Goal: Answer question/provide support

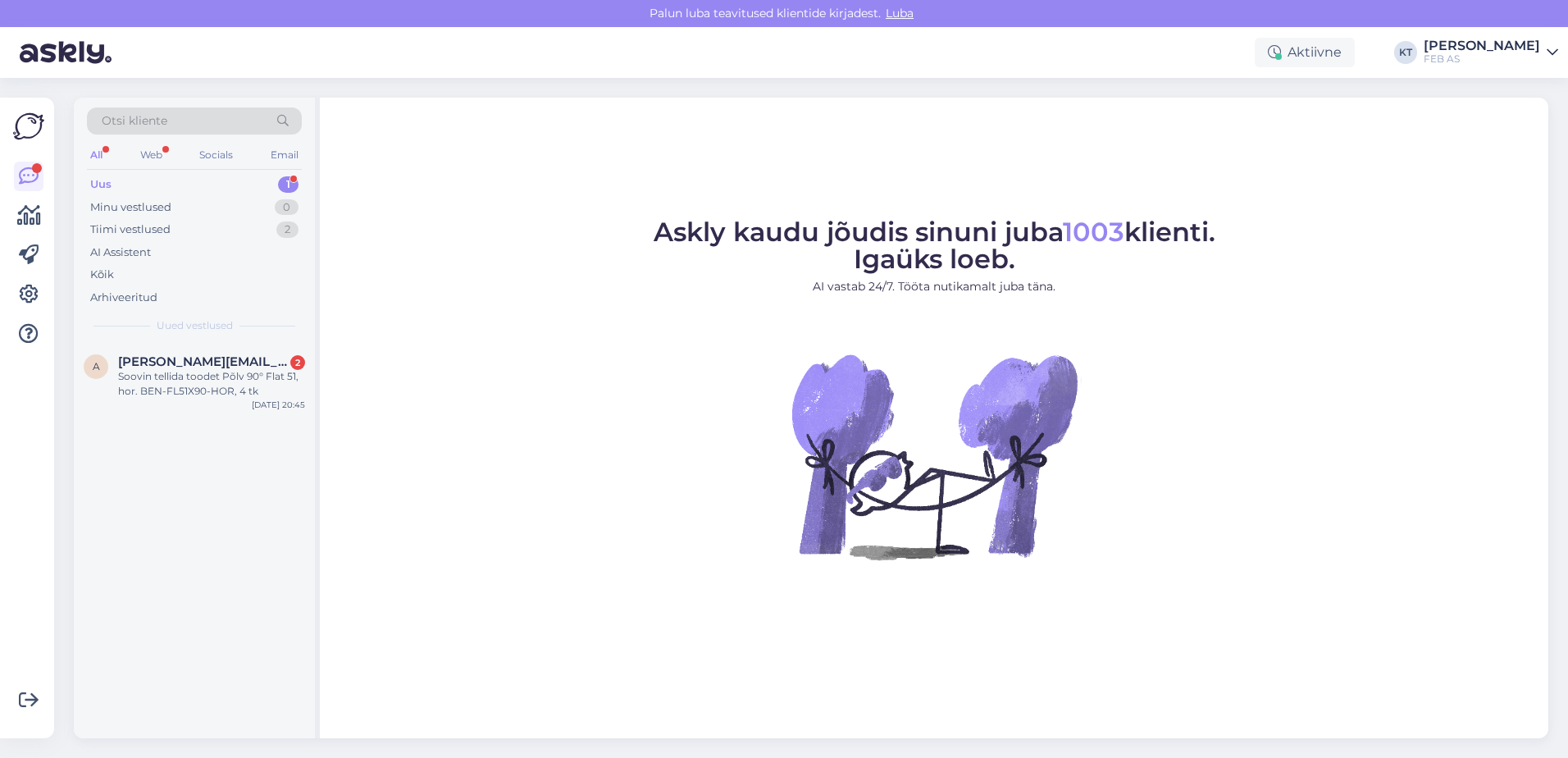
click at [174, 184] on div "Uus 1" at bounding box center [195, 184] width 215 height 23
click at [189, 376] on div "Soovin tellida toodet Põlv 90° Flat 51, hor. BEN-FL51X90-HOR, 4 tk" at bounding box center [212, 384] width 187 height 30
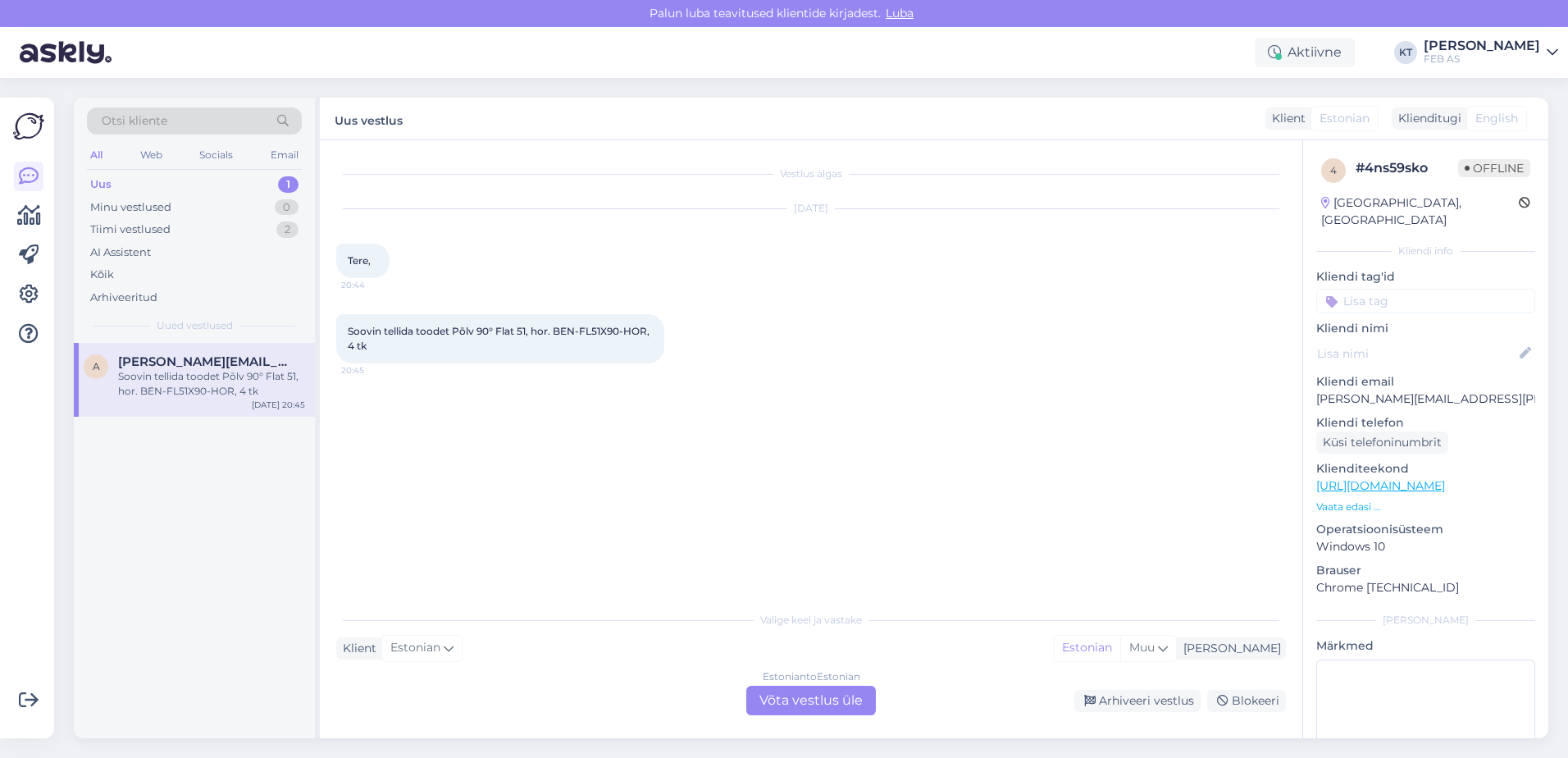
click at [786, 698] on div "Estonian to Estonian Võta vestlus üle" at bounding box center [811, 700] width 129 height 30
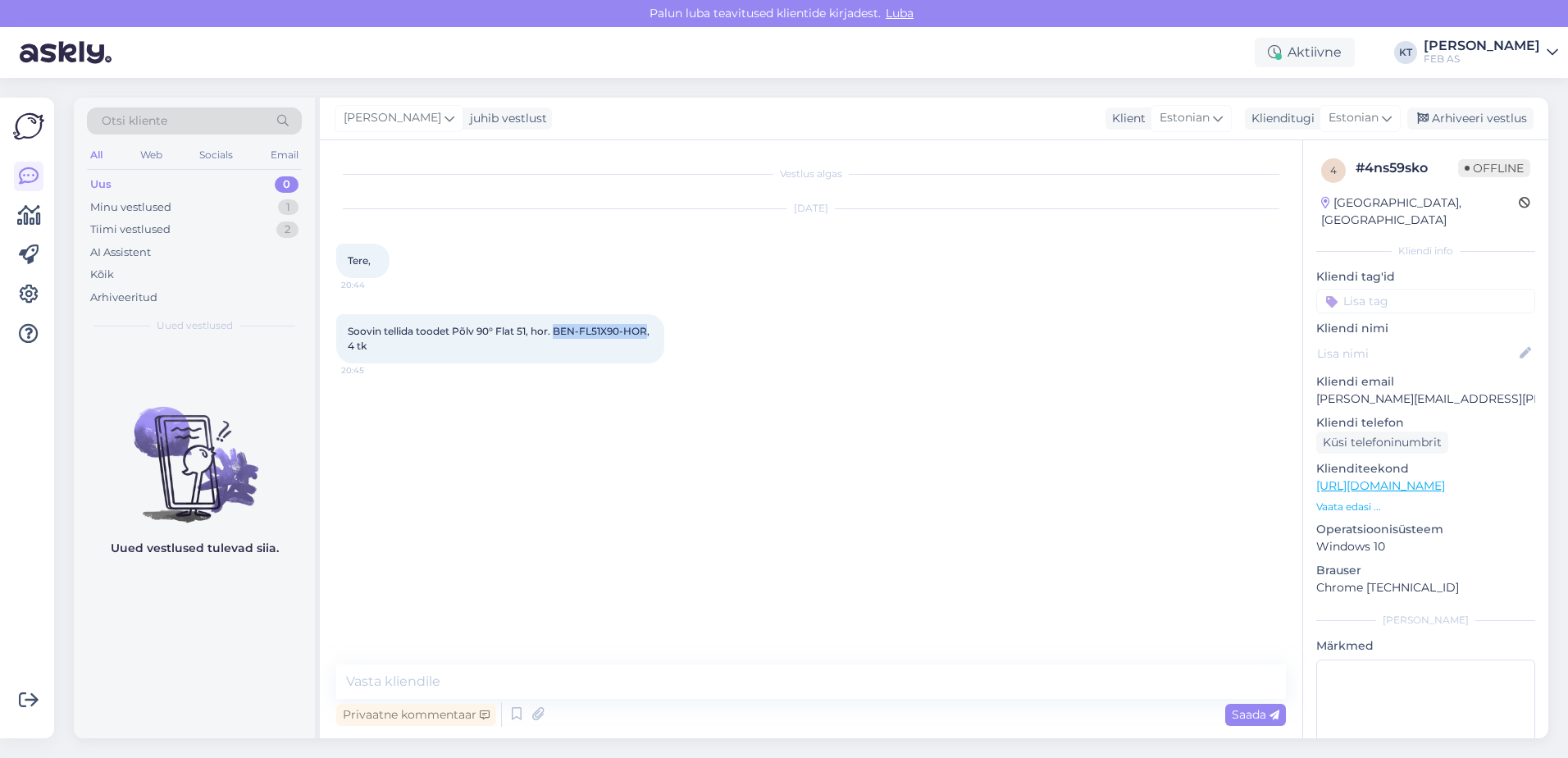
drag, startPoint x: 555, startPoint y: 332, endPoint x: 645, endPoint y: 336, distance: 90.1
click at [645, 336] on span "Soovin tellida toodet Põlv 90° Flat 51, hor. BEN-FL51X90-HOR, 4 tk" at bounding box center [499, 338] width 304 height 27
copy span "BEN-FL51X90-HOR"
click at [422, 673] on textarea at bounding box center [812, 681] width 950 height 34
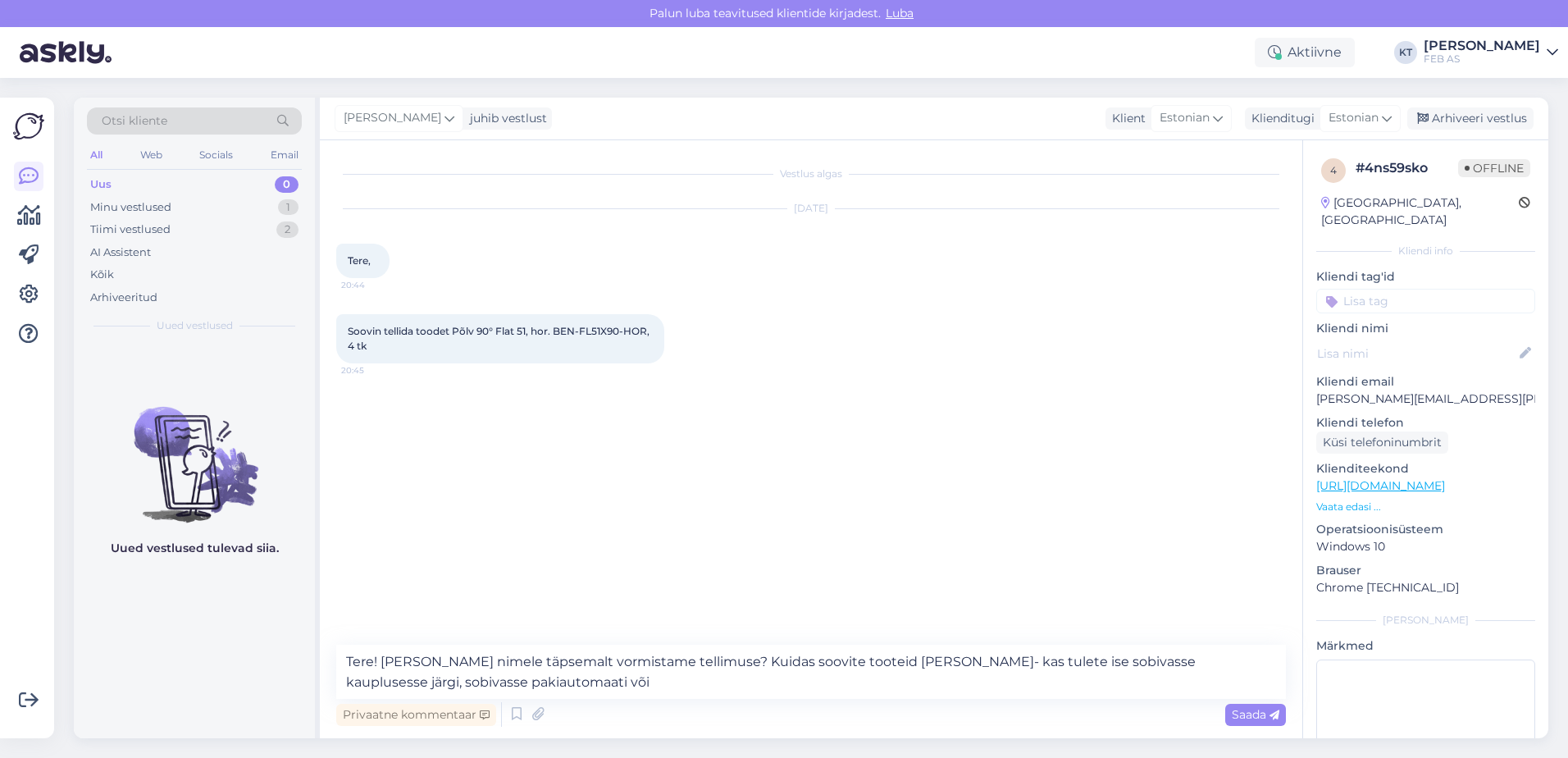
click at [649, 329] on span "Soovin tellida toodet Põlv 90° Flat 51, hor. BEN-FL51X90-HOR, 4 tk" at bounding box center [499, 338] width 304 height 27
drag, startPoint x: 644, startPoint y: 330, endPoint x: 553, endPoint y: 330, distance: 91.0
click at [553, 330] on span "Soovin tellida toodet Põlv 90° Flat 51, hor. BEN-FL51X90-HOR, 4 tk" at bounding box center [499, 338] width 304 height 27
copy span "BEN-FL51X90-HO"
click at [1041, 679] on textarea "Tere! [PERSON_NAME] nimele täpsemalt vormistame tellimuse? Kuidas soovite toote…" at bounding box center [812, 672] width 950 height 54
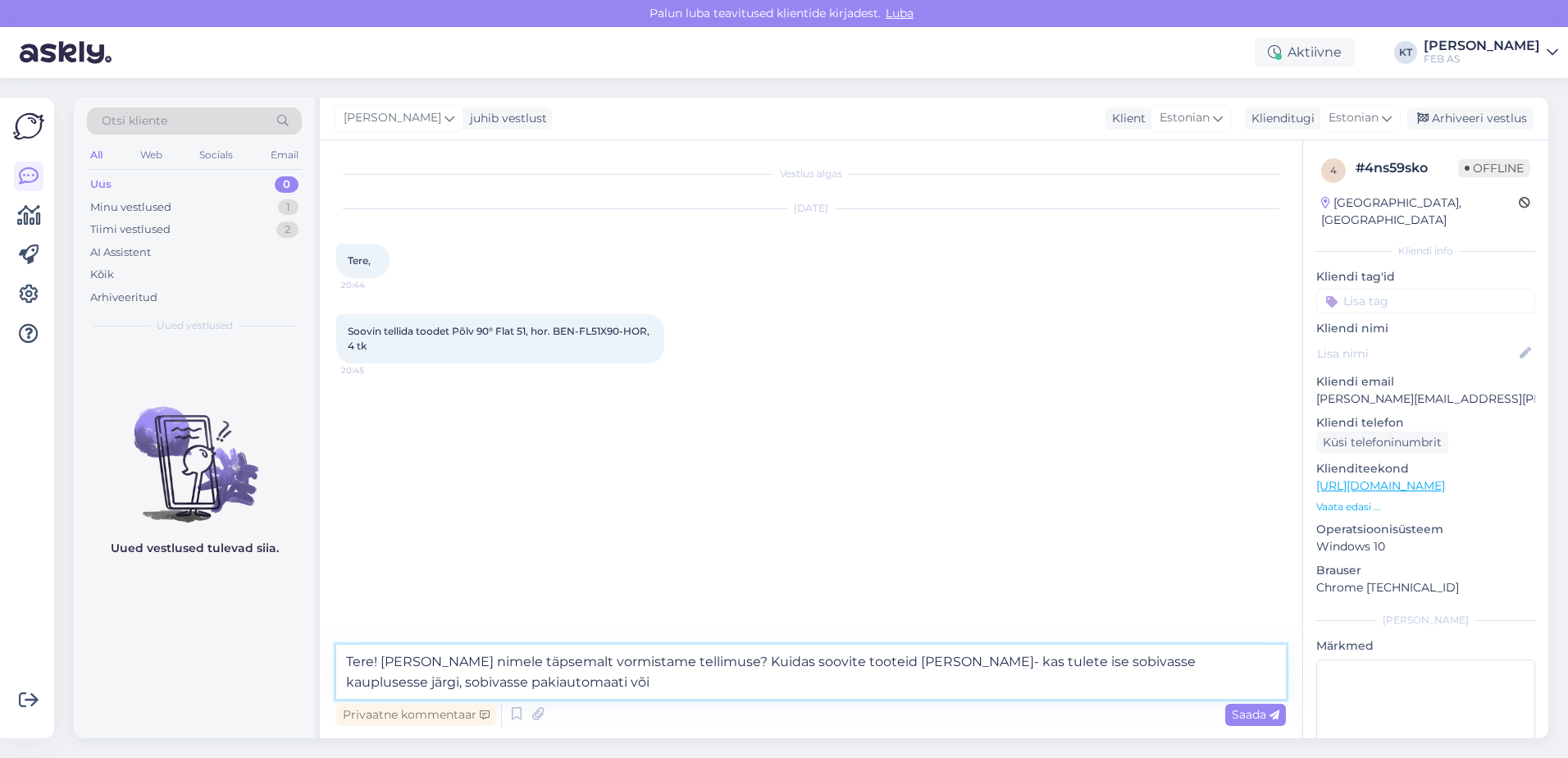
drag, startPoint x: 1050, startPoint y: 674, endPoint x: 1200, endPoint y: 667, distance: 150.2
click at [1200, 667] on textarea "Tere! [PERSON_NAME] nimele täpsemalt vormistame tellimuse? Kuidas soovite toote…" at bounding box center [812, 672] width 950 height 54
click at [501, 671] on textarea "Tere! [PERSON_NAME] nimele täpsemalt vormistame tellimuse? Kuidas soovite toote…" at bounding box center [812, 672] width 950 height 54
drag, startPoint x: 513, startPoint y: 672, endPoint x: 1189, endPoint y: 663, distance: 676.1
click at [1189, 663] on textarea "Tere! [PERSON_NAME] nimele täpsemalt vormistame tellimuse? Kuidas soovite toote…" at bounding box center [812, 672] width 950 height 54
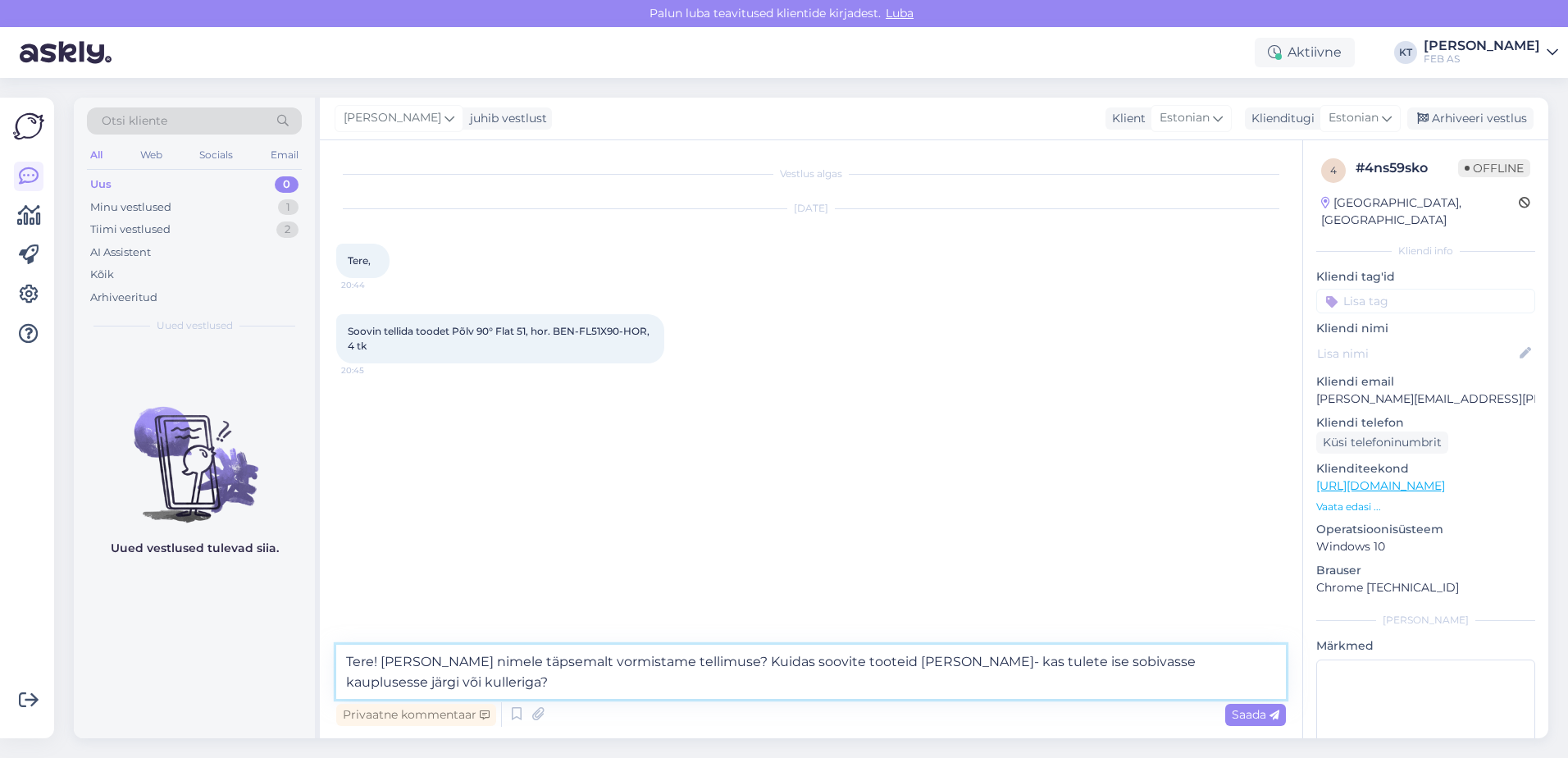
click at [890, 690] on textarea "Tere! [PERSON_NAME] nimele täpsemalt vormistame tellimuse? Kuidas soovite toote…" at bounding box center [812, 672] width 950 height 54
click at [864, 689] on textarea "Tere! [PERSON_NAME] nimele täpsemalt vormistame tellimuse? Kuidas soovite toote…" at bounding box center [812, 672] width 950 height 54
drag, startPoint x: 1210, startPoint y: 661, endPoint x: 1187, endPoint y: 659, distance: 23.1
click at [1187, 659] on textarea "Tere! [PERSON_NAME] nimele täpsemalt vormistame tellimuse? Kuidas soovite toote…" at bounding box center [812, 672] width 950 height 54
click at [584, 681] on textarea "Tere! [PERSON_NAME] nimele täpsemalt vormistame tellimuse? Kuidas soovite toote…" at bounding box center [812, 672] width 950 height 54
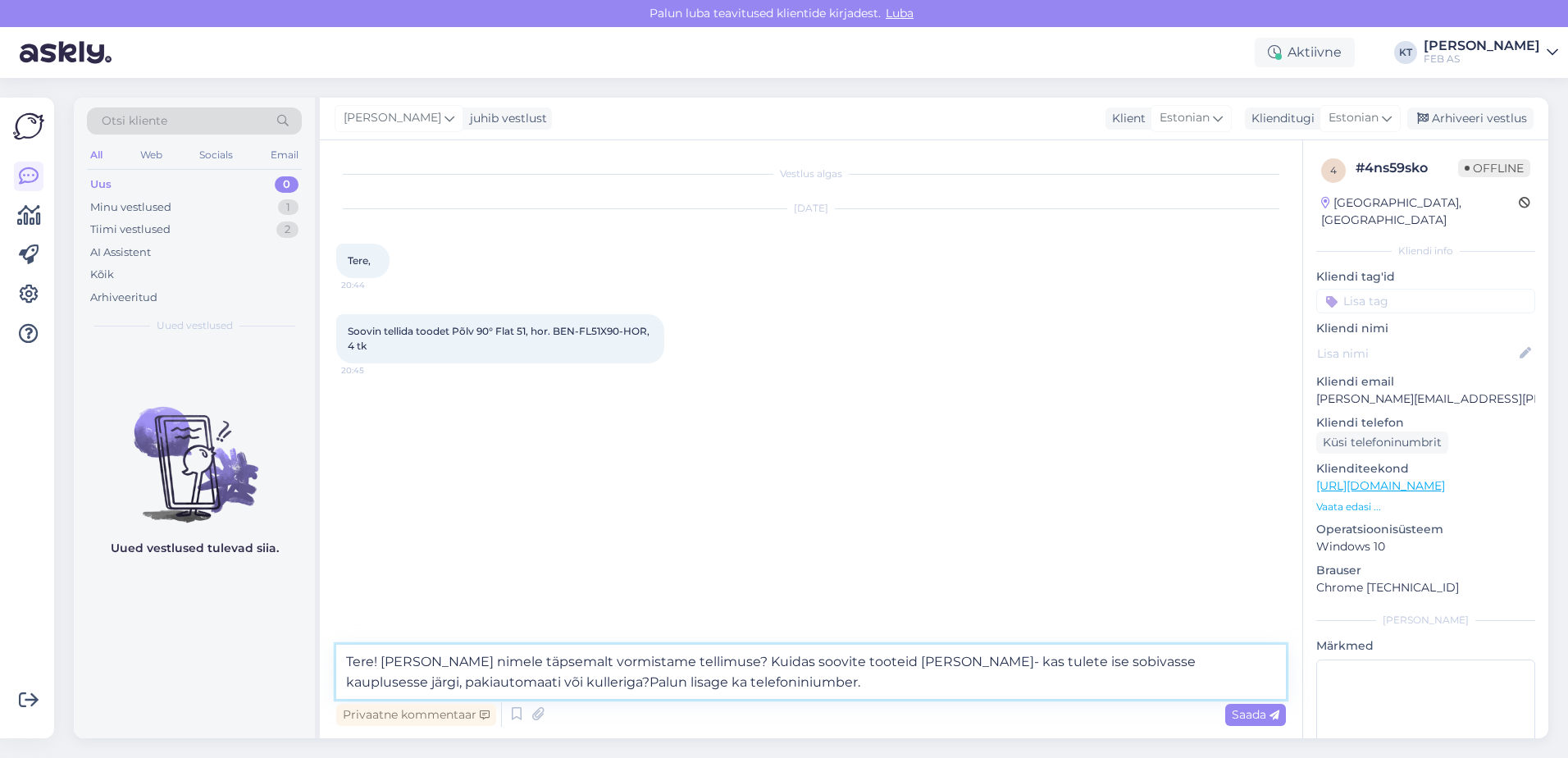
type textarea "Tere! [PERSON_NAME] nimele täpsemalt vormistame tellimuse? Kuidas soovite toote…"
click at [635, 677] on textarea "Tere! [PERSON_NAME] nimele täpsemalt vormistame tellimuse? Kuidas soovite toote…" at bounding box center [812, 672] width 950 height 54
click at [794, 671] on textarea "Tere! [PERSON_NAME] nimele täpsemalt vormistame tellimuse? Kuidas soovite toote…" at bounding box center [812, 672] width 950 height 54
click at [784, 680] on textarea "Tere! [PERSON_NAME] nimele täpsemalt vormistame tellimuse? Kuidas soovite toote…" at bounding box center [812, 672] width 950 height 54
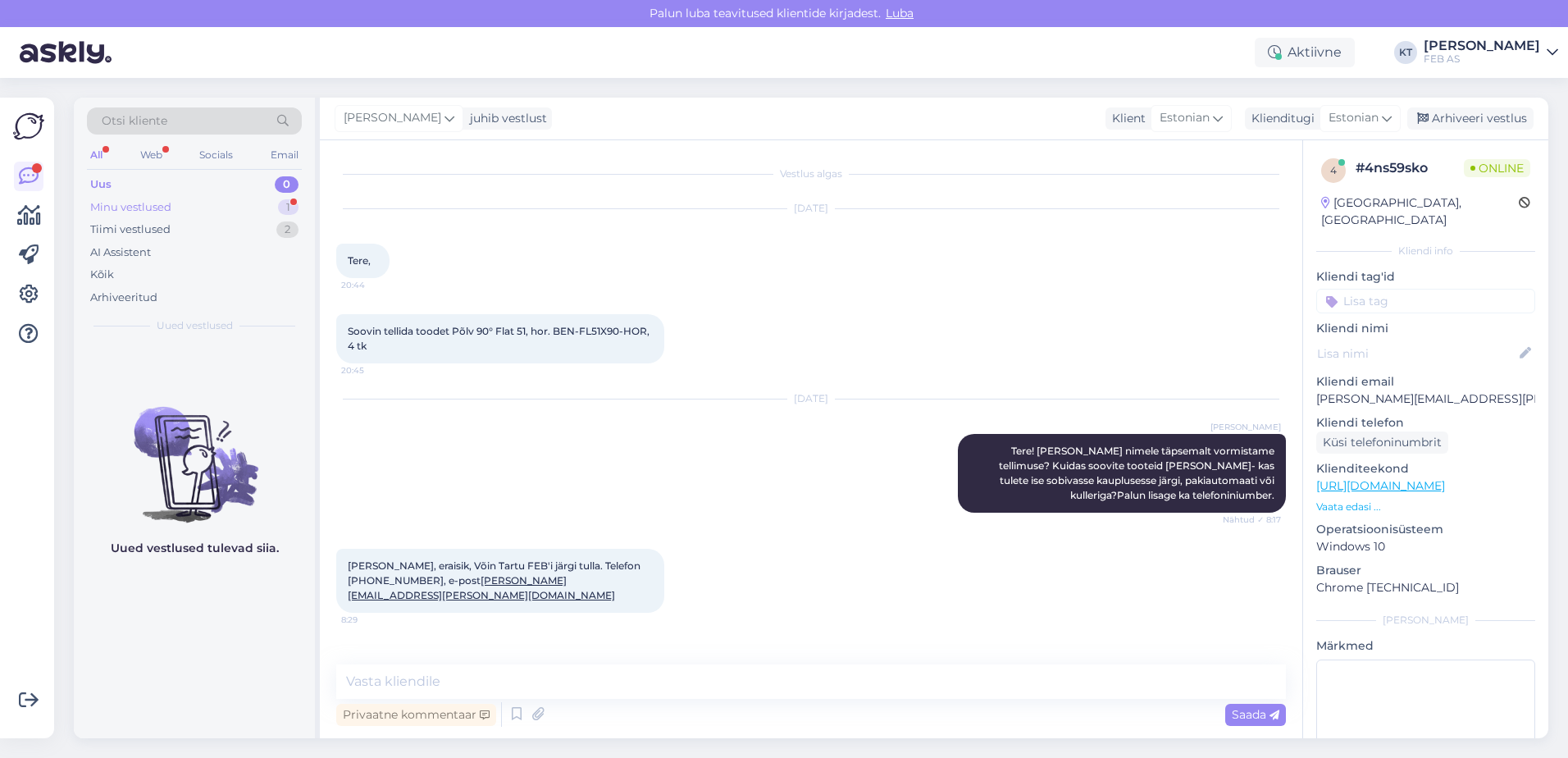
click at [176, 213] on div "Minu vestlused 1" at bounding box center [195, 207] width 215 height 23
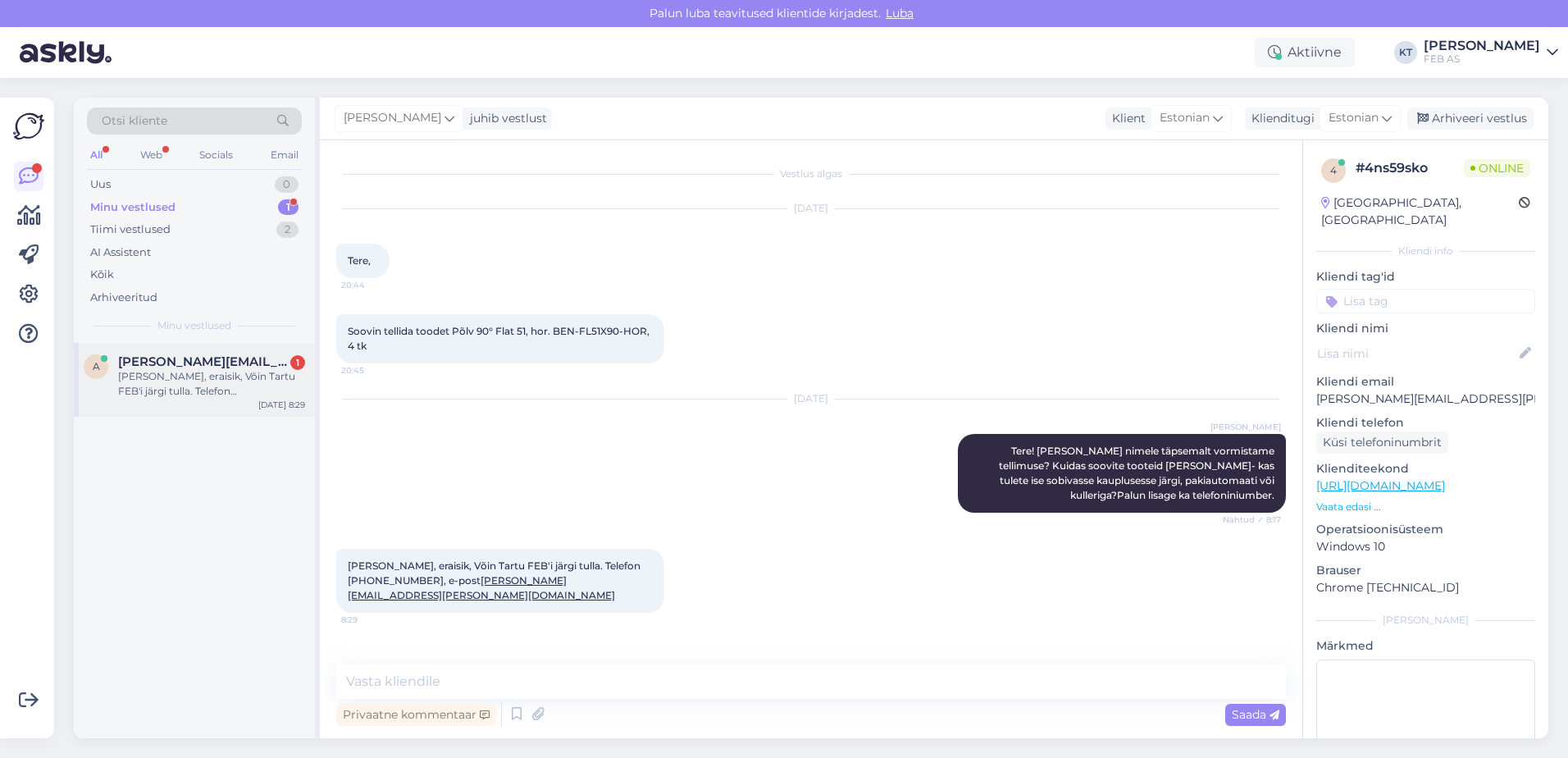
click at [169, 388] on div "[PERSON_NAME], eraisik, Võin Tartu FEB'i järgi tulla. Telefon [PHONE_NUMBER], e…" at bounding box center [212, 384] width 187 height 30
click at [620, 672] on textarea at bounding box center [812, 681] width 950 height 34
click at [603, 678] on textarea at bounding box center [812, 681] width 950 height 34
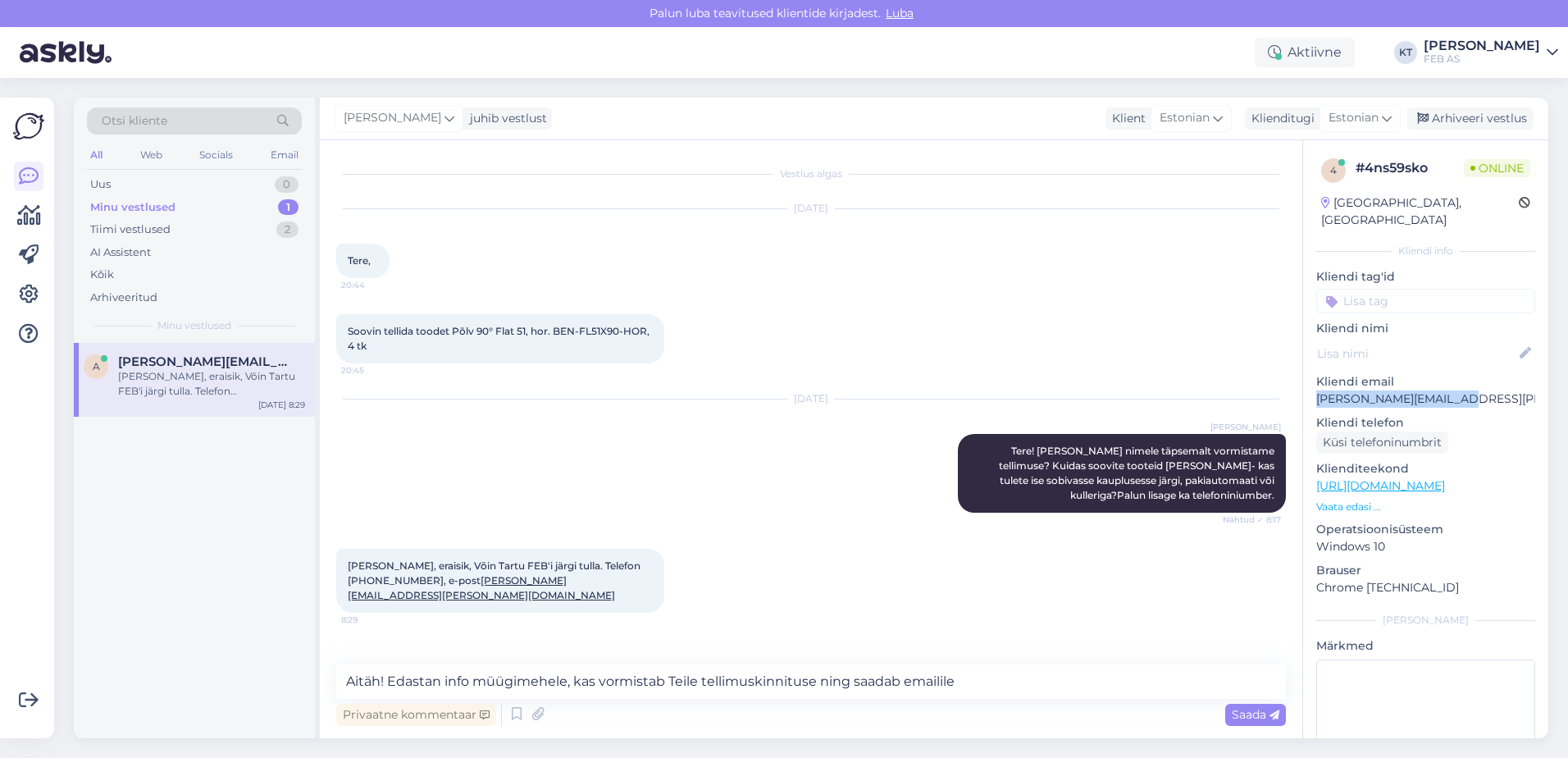
drag, startPoint x: 1463, startPoint y: 381, endPoint x: 1320, endPoint y: 389, distance: 143.2
click at [1320, 391] on p "[PERSON_NAME][EMAIL_ADDRESS][PERSON_NAME][DOMAIN_NAME]" at bounding box center [1426, 399] width 219 height 17
copy p "[PERSON_NAME][EMAIL_ADDRESS][PERSON_NAME][DOMAIN_NAME]"
click at [1013, 688] on textarea "Aitäh! Edastan info müügimehele, kas vormistab Teile tellimuskinnituse ning saa…" at bounding box center [812, 681] width 950 height 34
paste textarea "[PERSON_NAME][EMAIL_ADDRESS][PERSON_NAME][DOMAIN_NAME]"
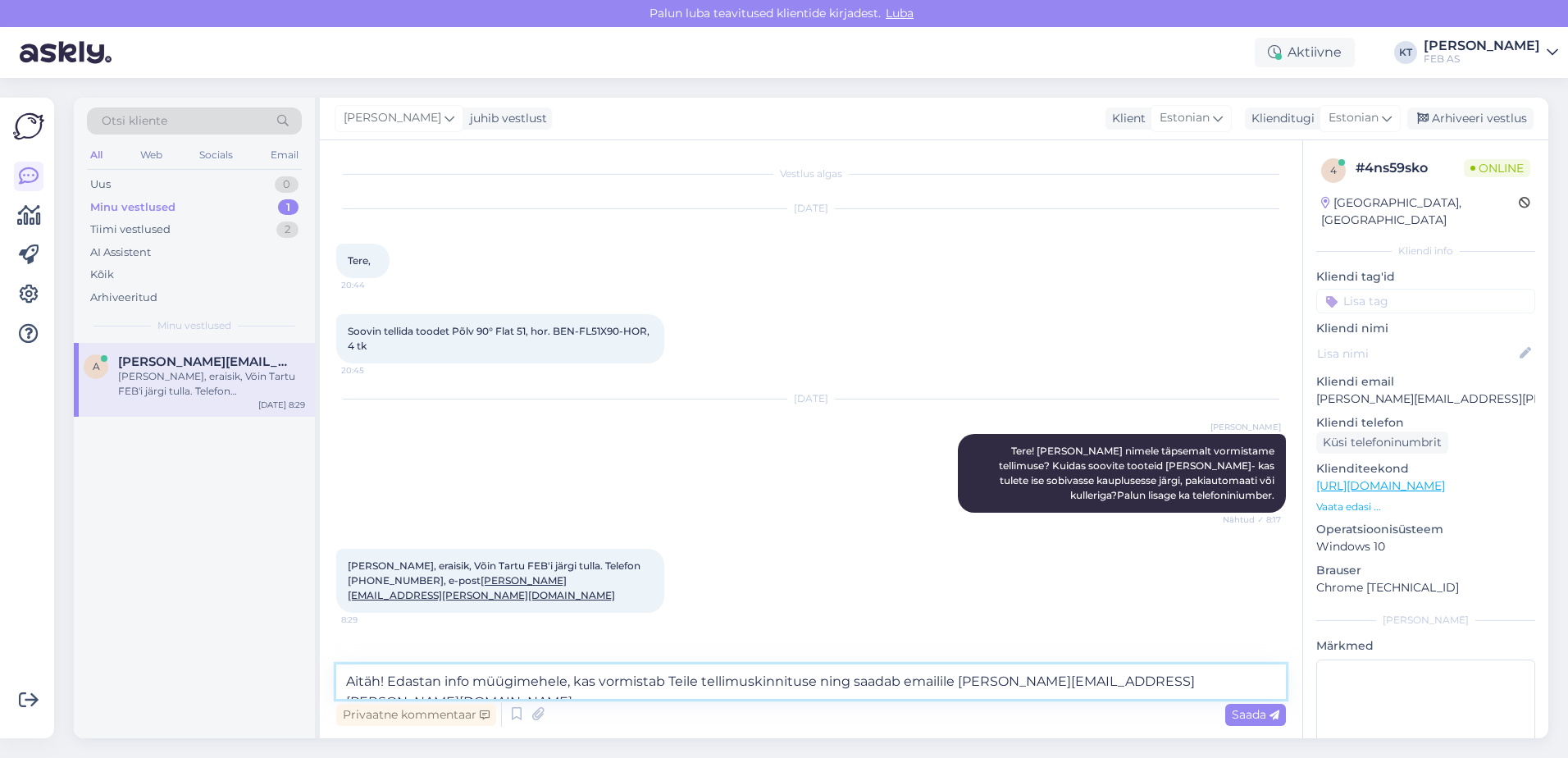
type textarea "Aitäh! Edastan info müügimehele, kas vormistab Teile tellimuskinnituse ning saa…"
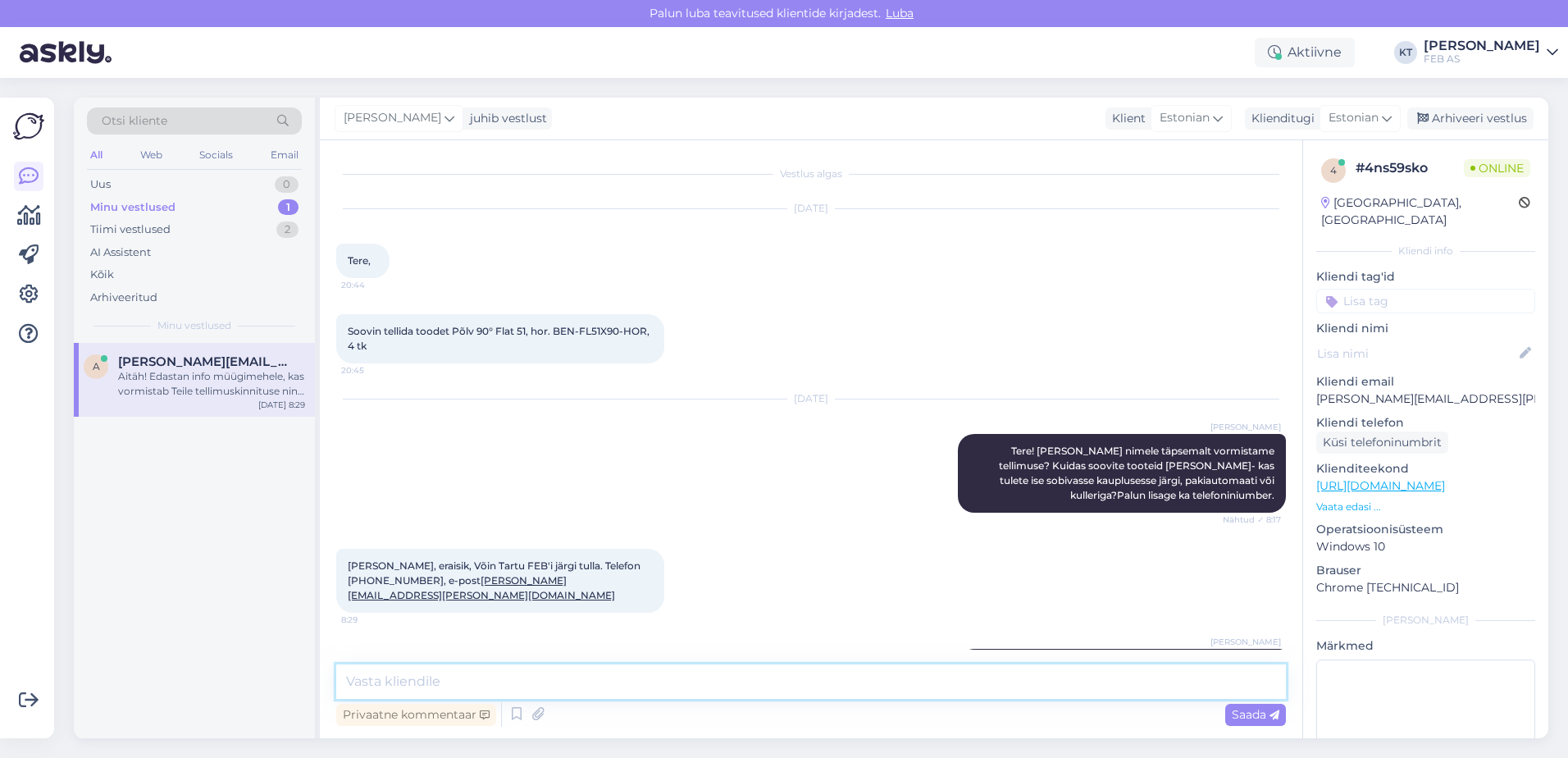
scroll to position [66, 0]
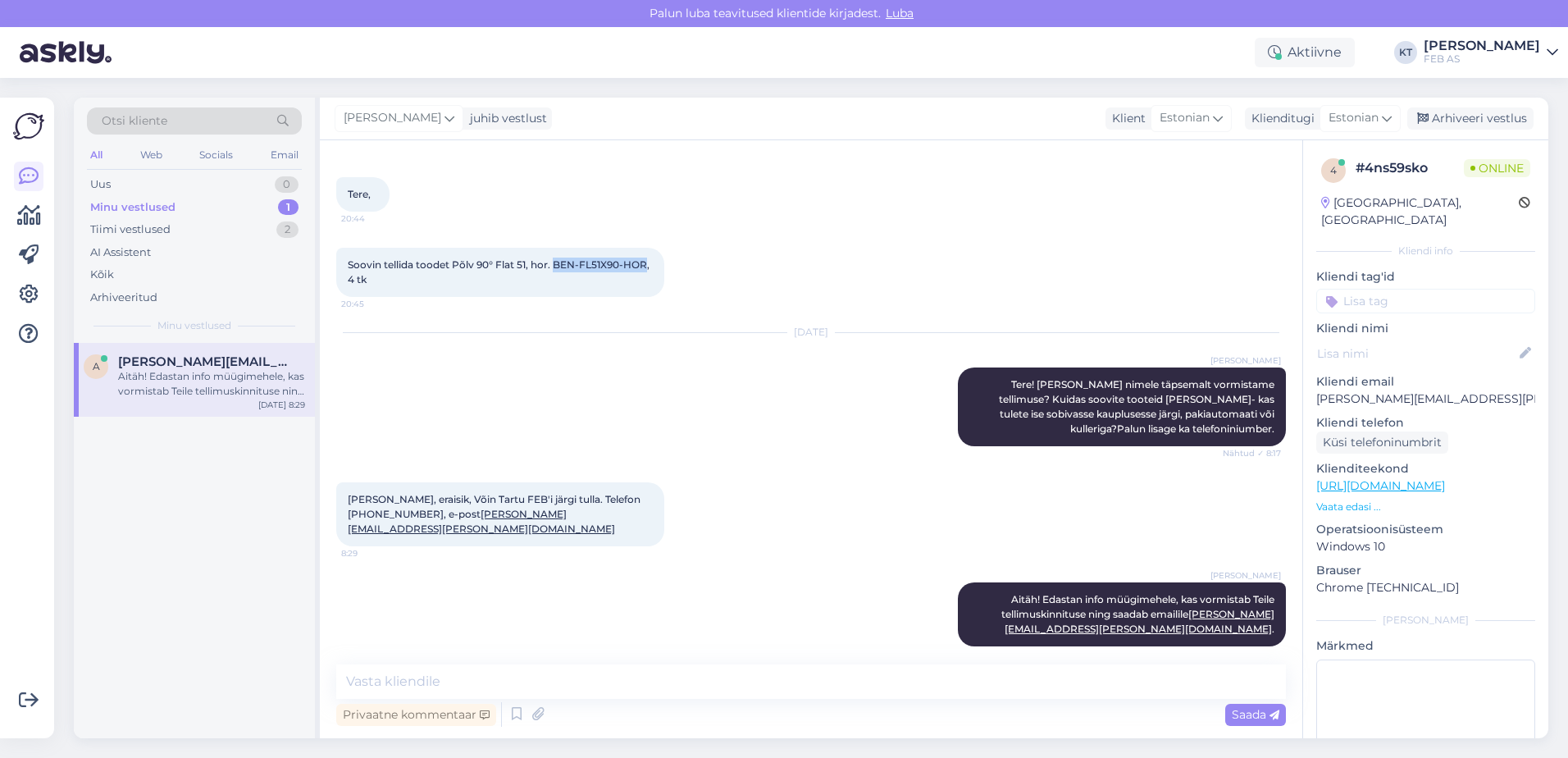
drag, startPoint x: 645, startPoint y: 265, endPoint x: 557, endPoint y: 268, distance: 88.1
click at [557, 268] on span "Soovin tellida toodet Põlv 90° Flat 51, hor. BEN-FL51X90-HOR, 4 tk" at bounding box center [499, 272] width 304 height 27
copy span "BEN-FL51X90-HOR"
drag, startPoint x: 617, startPoint y: 260, endPoint x: 660, endPoint y: 262, distance: 43.0
click at [617, 260] on span "Soovin tellida toodet Põlv 90° Flat 51, hor. BEN-FL51X90-HOR, 4 tk" at bounding box center [499, 272] width 304 height 27
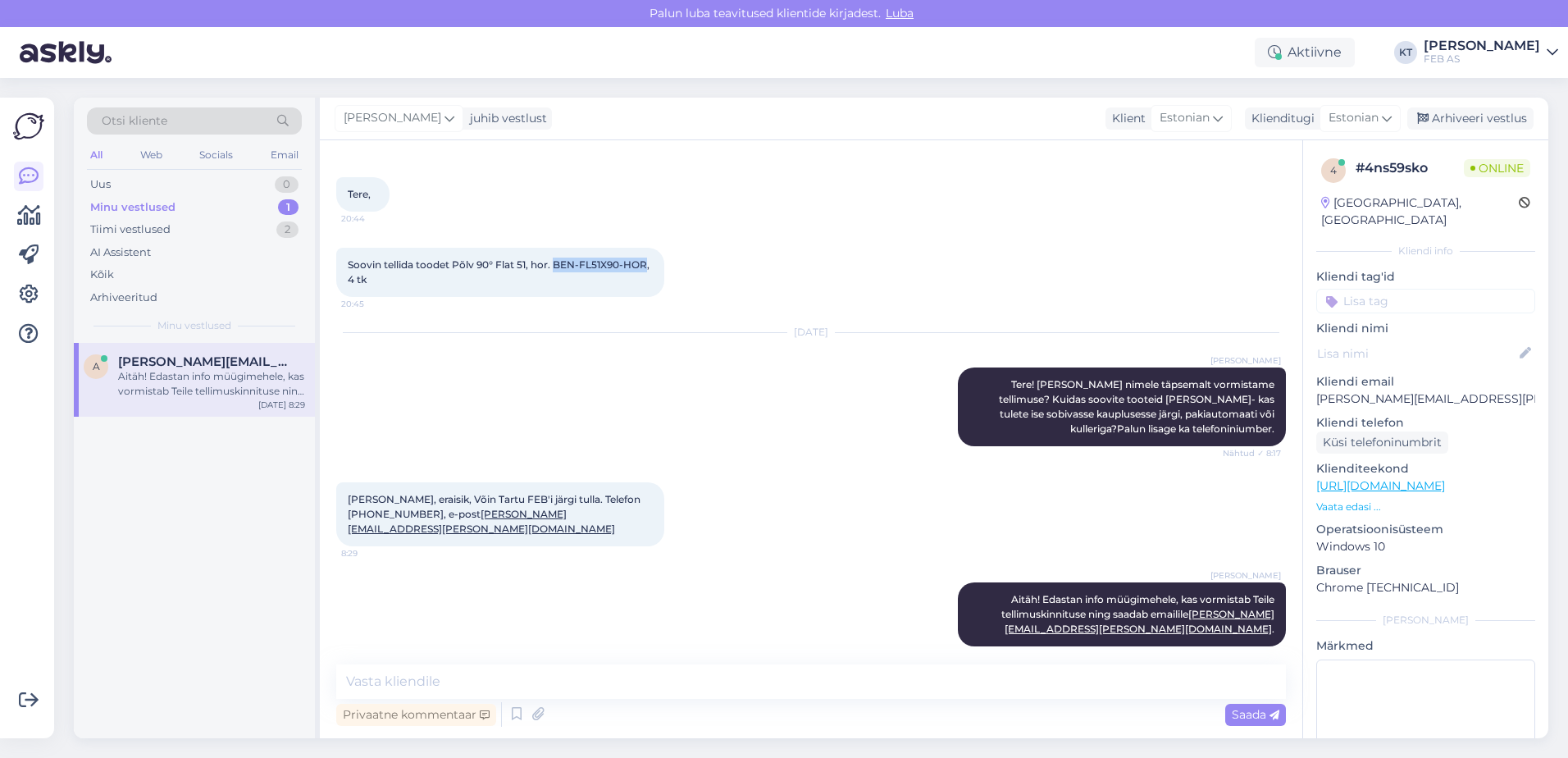
drag, startPoint x: 647, startPoint y: 266, endPoint x: 558, endPoint y: 258, distance: 89.4
click at [557, 258] on div "Soovin tellida toodet Põlv 90° Flat 51, hor. BEN-FL51X90-HOR, 4 tk 20:45" at bounding box center [500, 272] width 328 height 49
copy span "BEN-FL51X90-HOR"
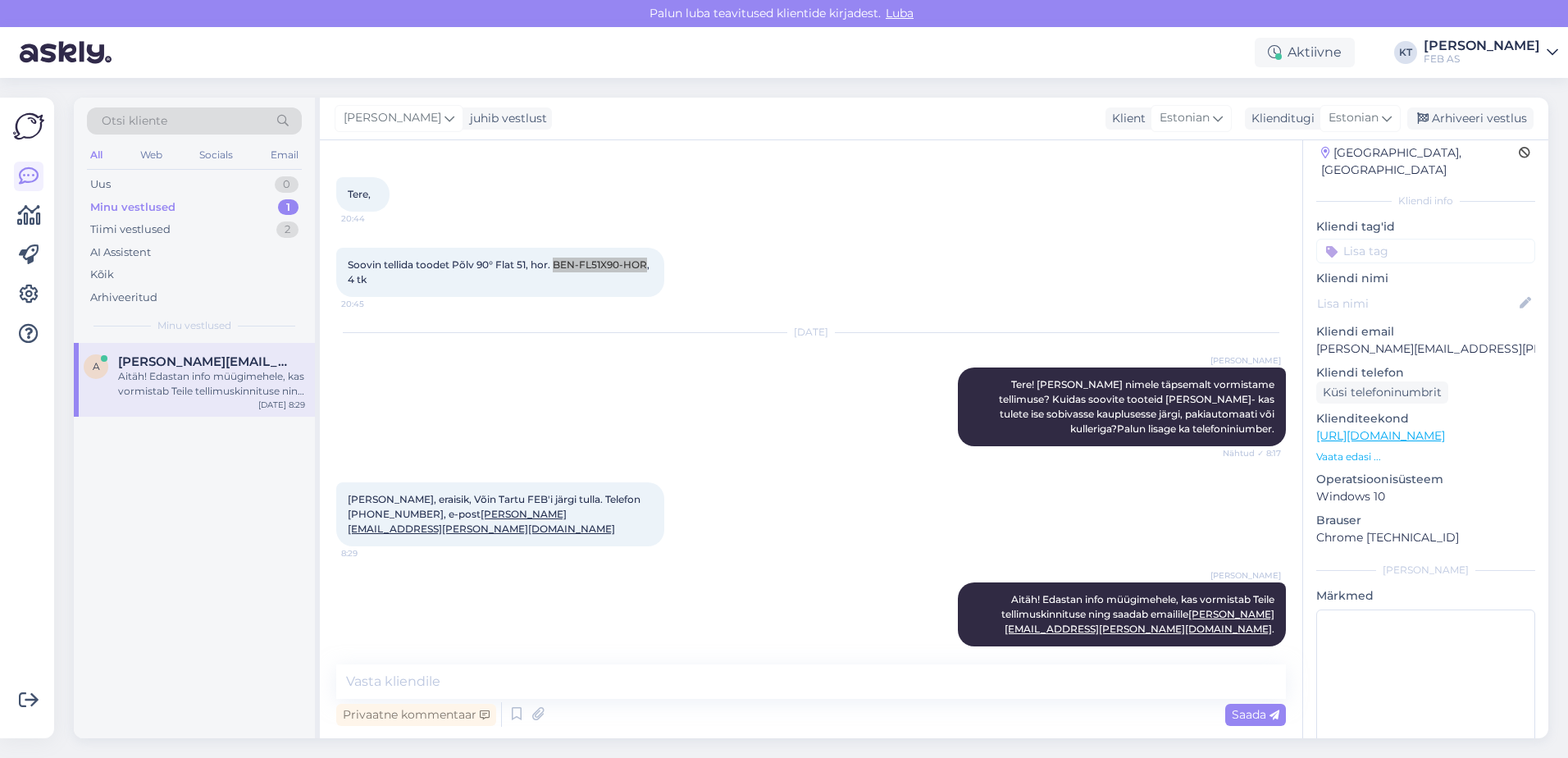
scroll to position [76, 0]
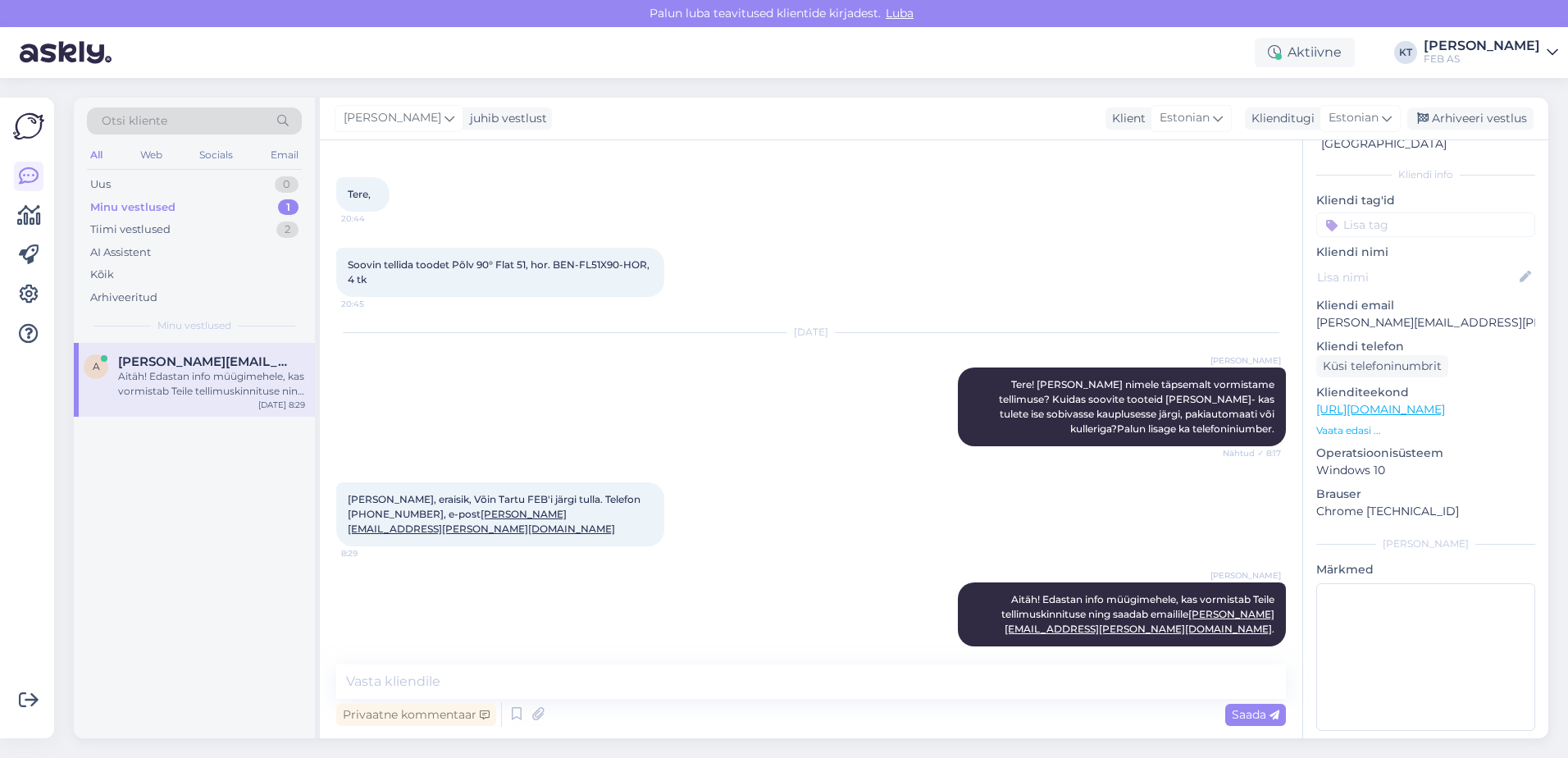
click at [384, 515] on span "[PERSON_NAME], eraisik, Võin Tartu FEB'i järgi tulla. Telefon [PHONE_NUMBER], e…" at bounding box center [495, 514] width 295 height 42
drag, startPoint x: 384, startPoint y: 515, endPoint x: 347, endPoint y: 513, distance: 37.1
click at [347, 513] on div "[PERSON_NAME], eraisik, Võin Tartu FEB'i järgi tulla. Telefon [PHONE_NUMBER], e…" at bounding box center [500, 514] width 328 height 64
copy span "5051341"
drag, startPoint x: 554, startPoint y: 517, endPoint x: 422, endPoint y: 515, distance: 132.0
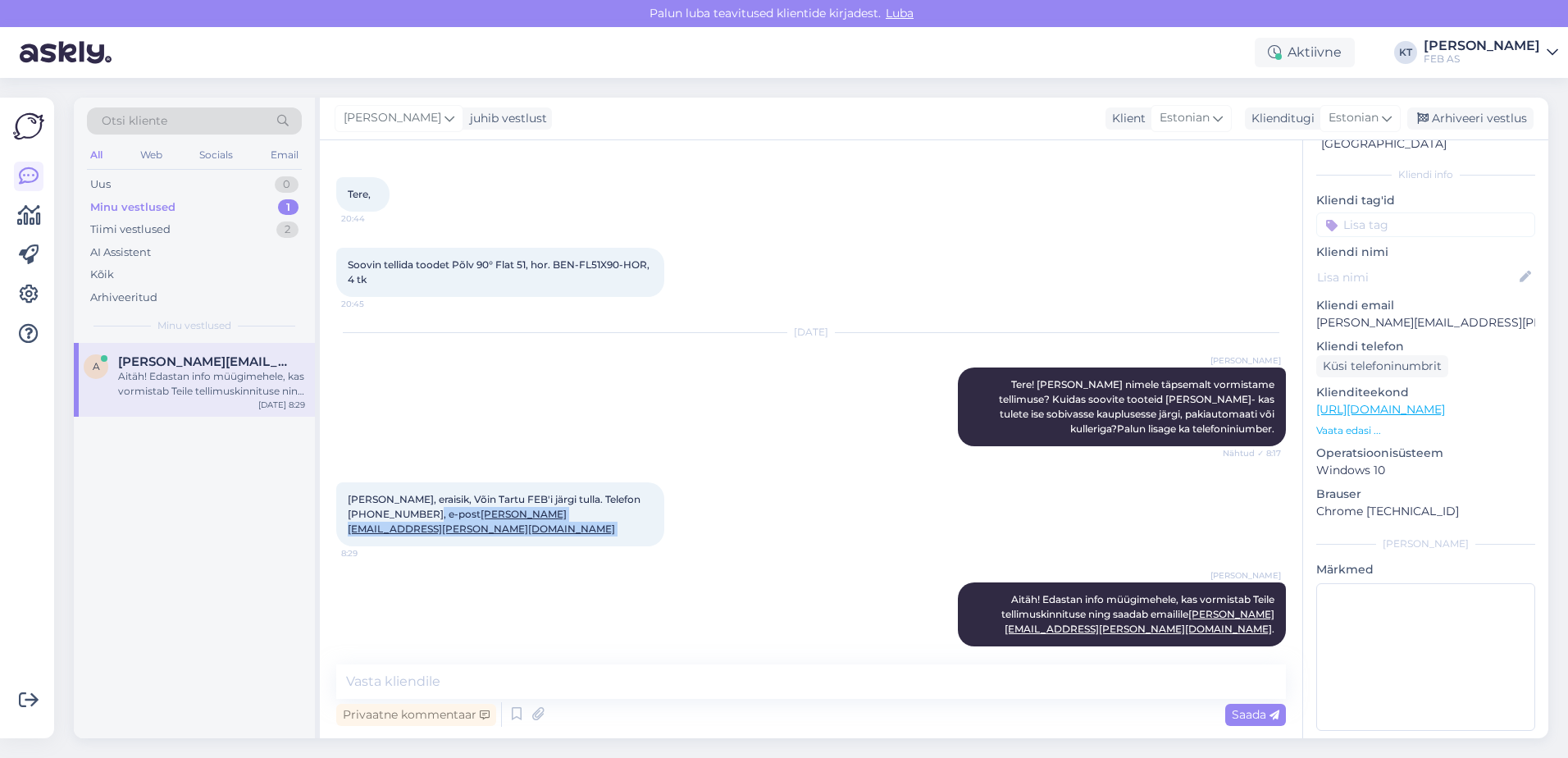
click at [422, 515] on div "[PERSON_NAME], eraisik, Võin Tartu FEB'i järgi tulla. Telefon [PHONE_NUMBER], e…" at bounding box center [500, 514] width 328 height 64
copy span "[PERSON_NAME][EMAIL_ADDRESS][PERSON_NAME][DOMAIN_NAME]"
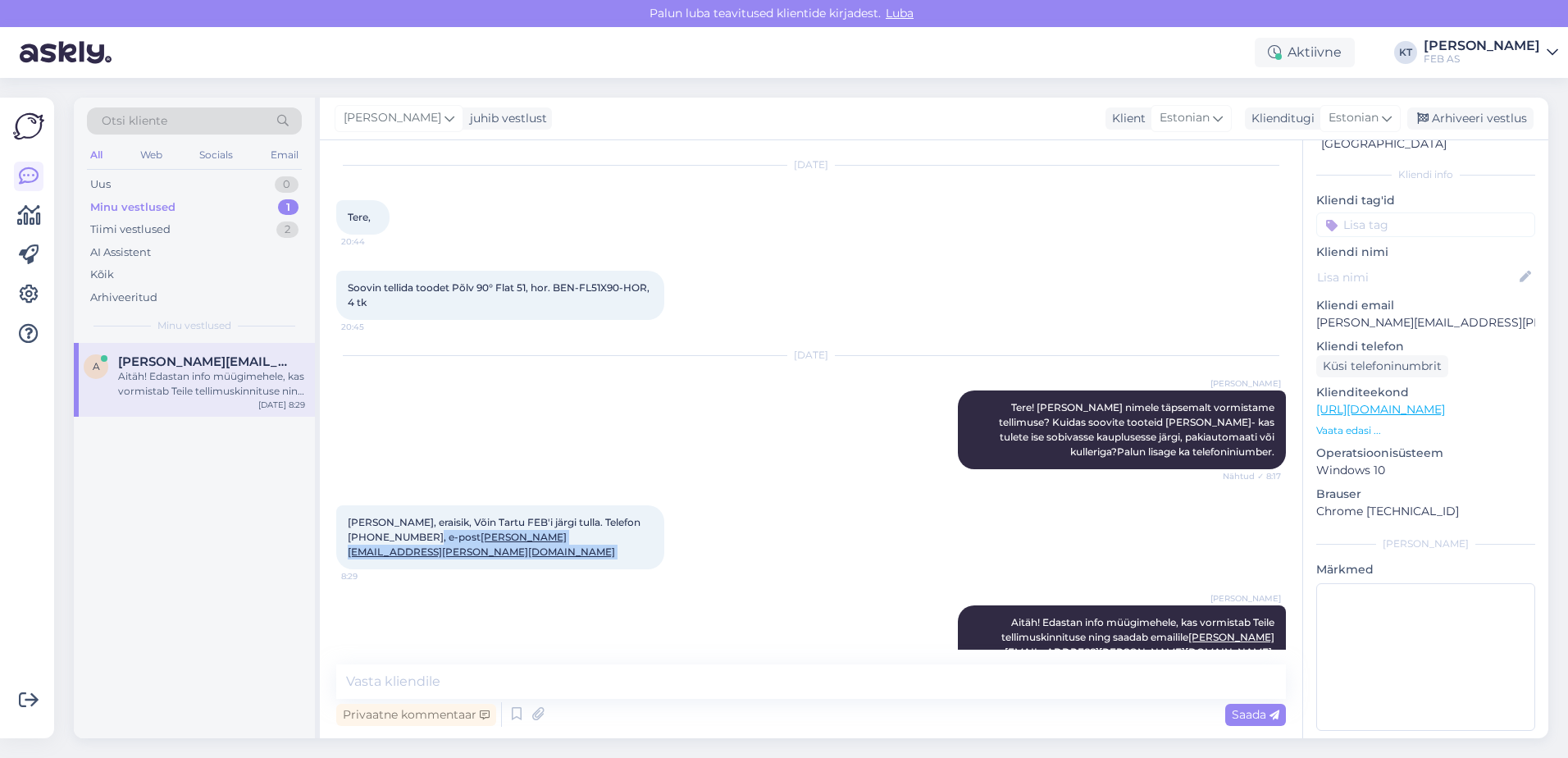
scroll to position [66, 0]
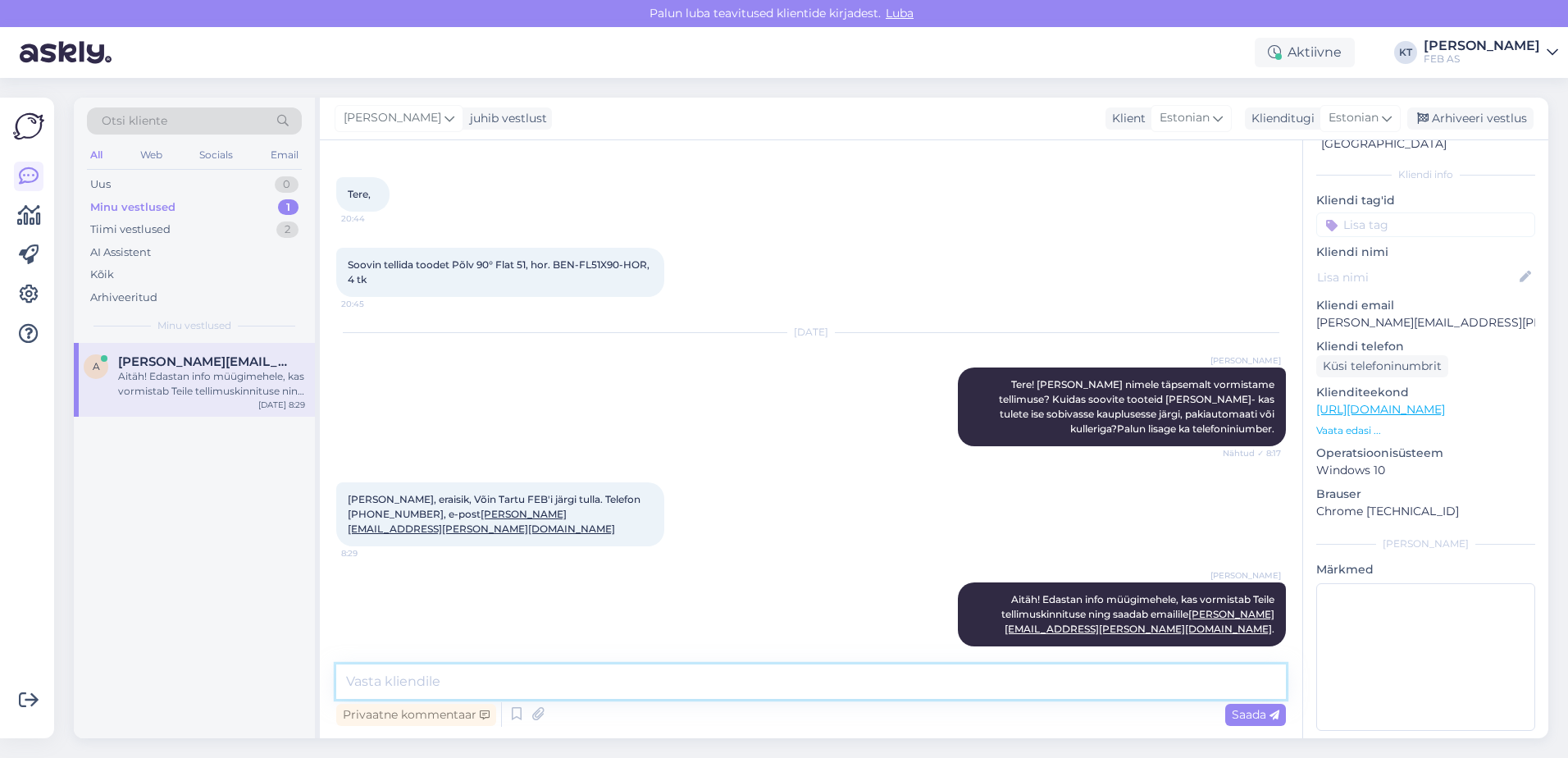
click at [903, 679] on textarea at bounding box center [812, 681] width 950 height 34
click at [517, 716] on icon at bounding box center [517, 714] width 20 height 24
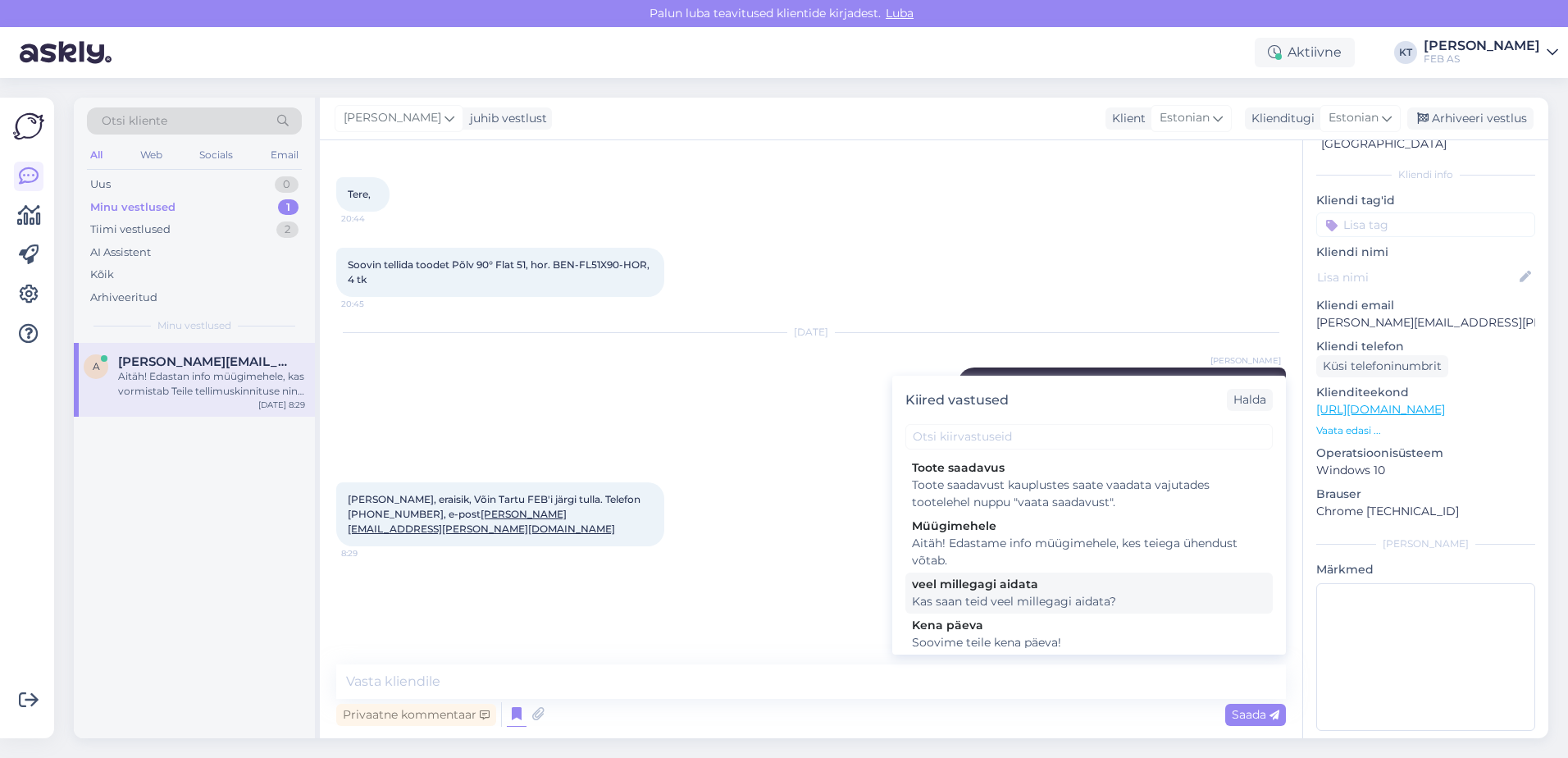
click at [970, 583] on div "veel millegagi aidata" at bounding box center [1089, 583] width 355 height 17
type textarea "Kas saan teid veel millegagi aidata?"
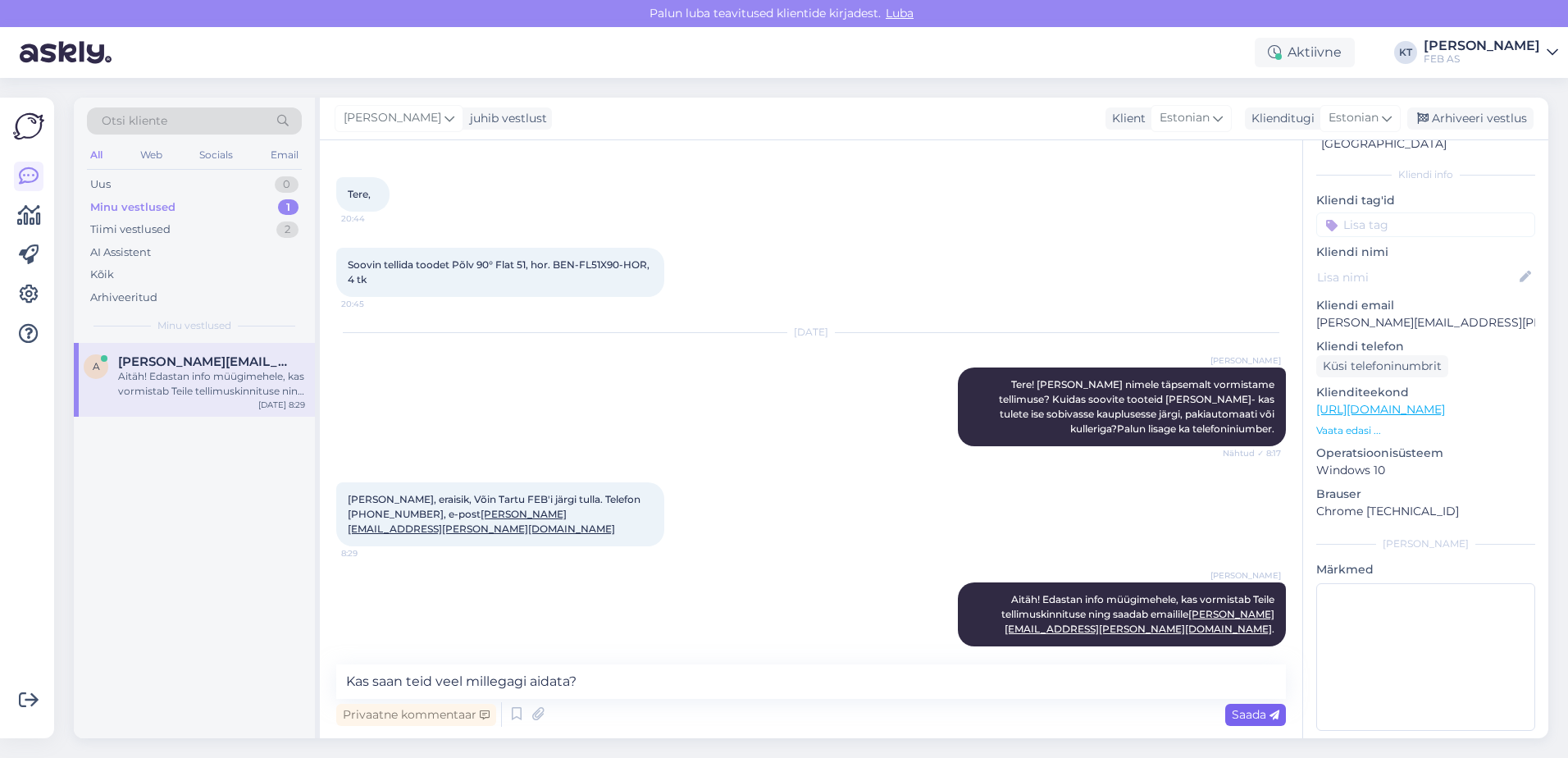
click at [1230, 715] on div "Saada" at bounding box center [1255, 715] width 61 height 22
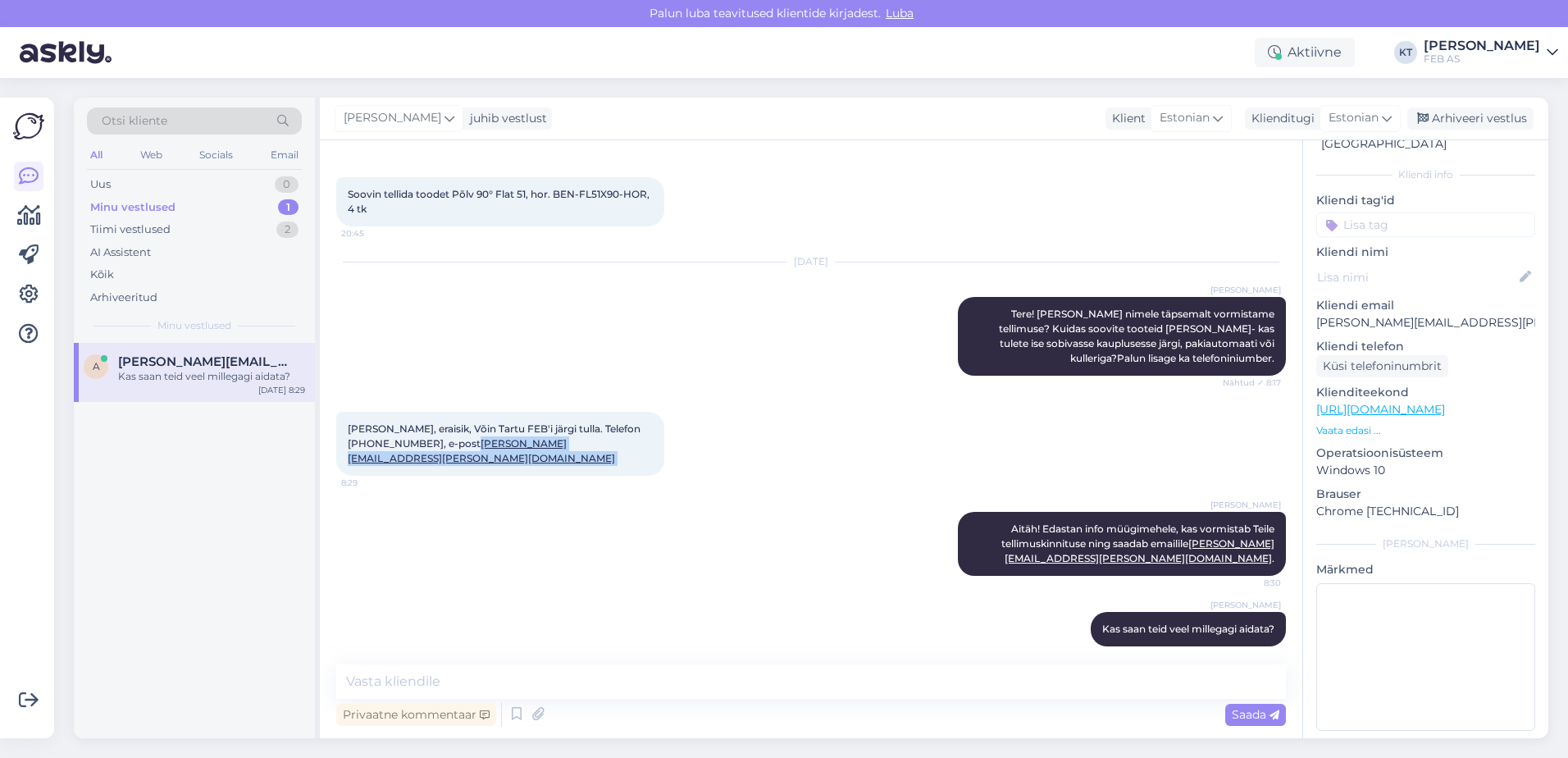
drag, startPoint x: 522, startPoint y: 445, endPoint x: 423, endPoint y: 451, distance: 99.2
click at [423, 451] on div "[PERSON_NAME], eraisik, Võin Tartu FEB'i järgi tulla. Telefon [PHONE_NUMBER], e…" at bounding box center [500, 443] width 328 height 64
copy span "[PERSON_NAME][EMAIL_ADDRESS][PERSON_NAME][DOMAIN_NAME]"
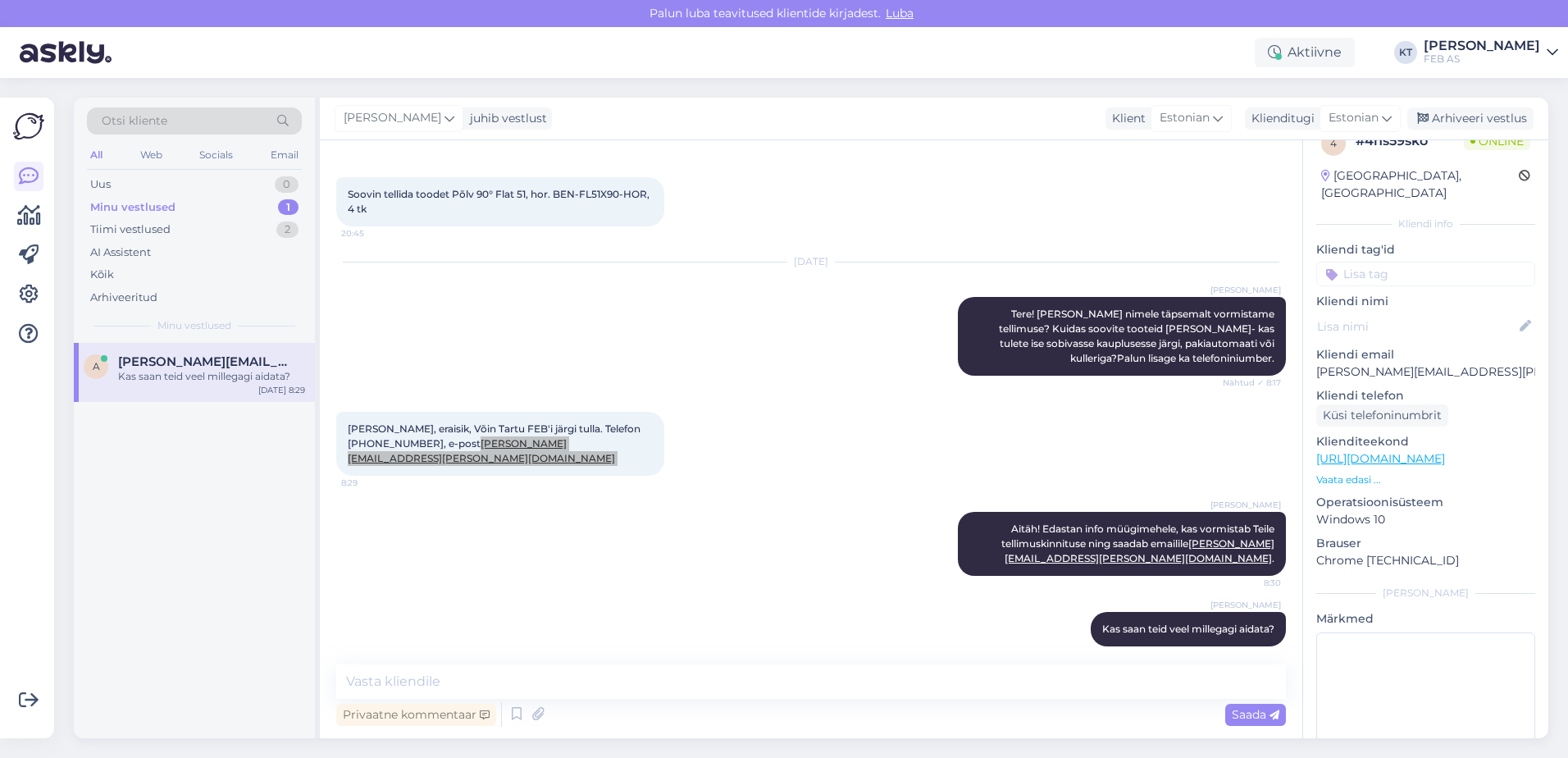
scroll to position [0, 0]
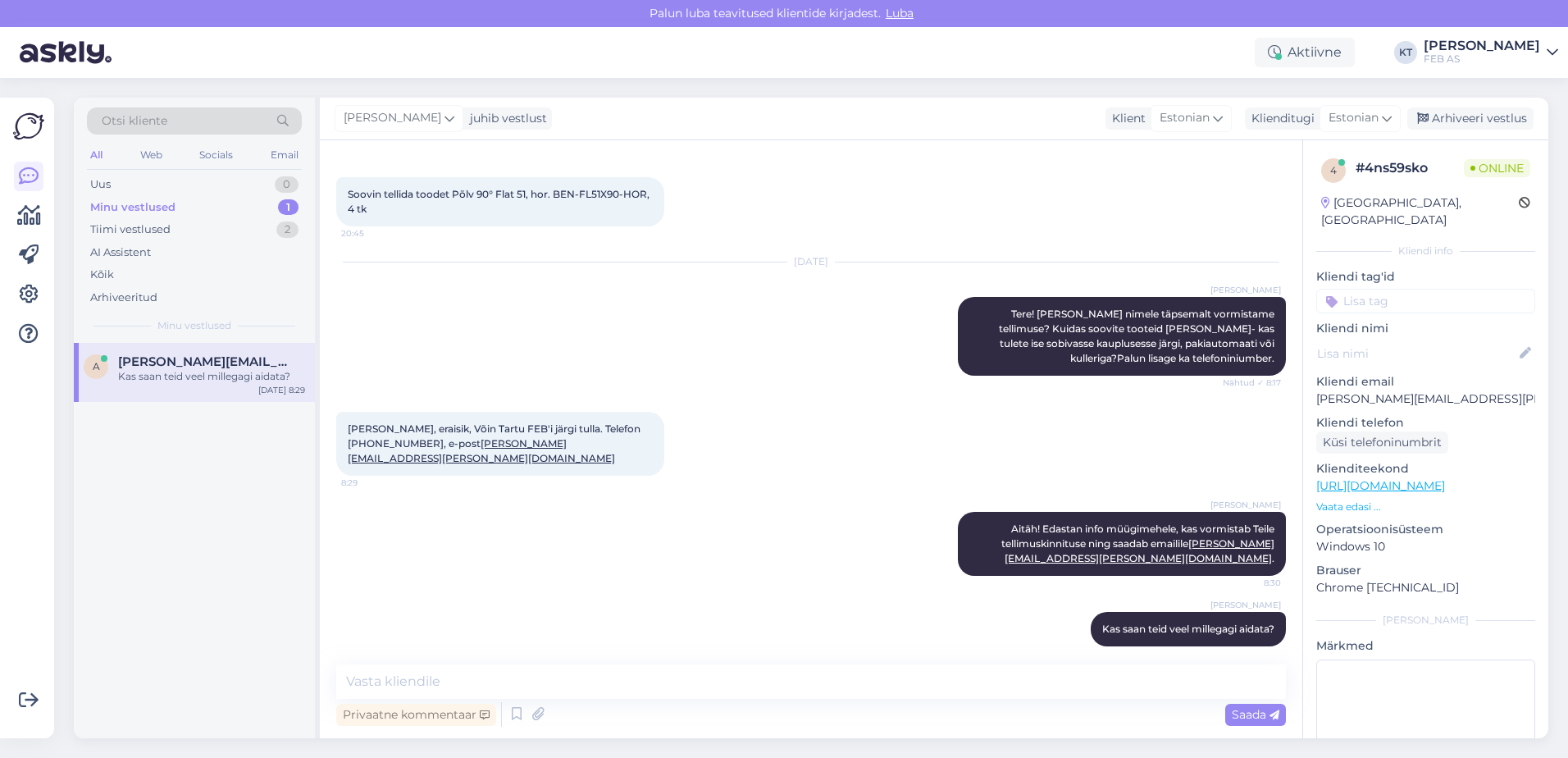
click at [726, 499] on div "[PERSON_NAME] Aitäh! Edastan info müügimehele, kas vormistab Teile tellimuskinn…" at bounding box center [812, 544] width 950 height 100
click at [109, 180] on div "Uus" at bounding box center [100, 185] width 21 height 16
click at [181, 383] on div "Tere, kas teie tootevalikud leidub ka külmumiskindel [PERSON_NAME]/ventiil sooj…" at bounding box center [212, 384] width 187 height 30
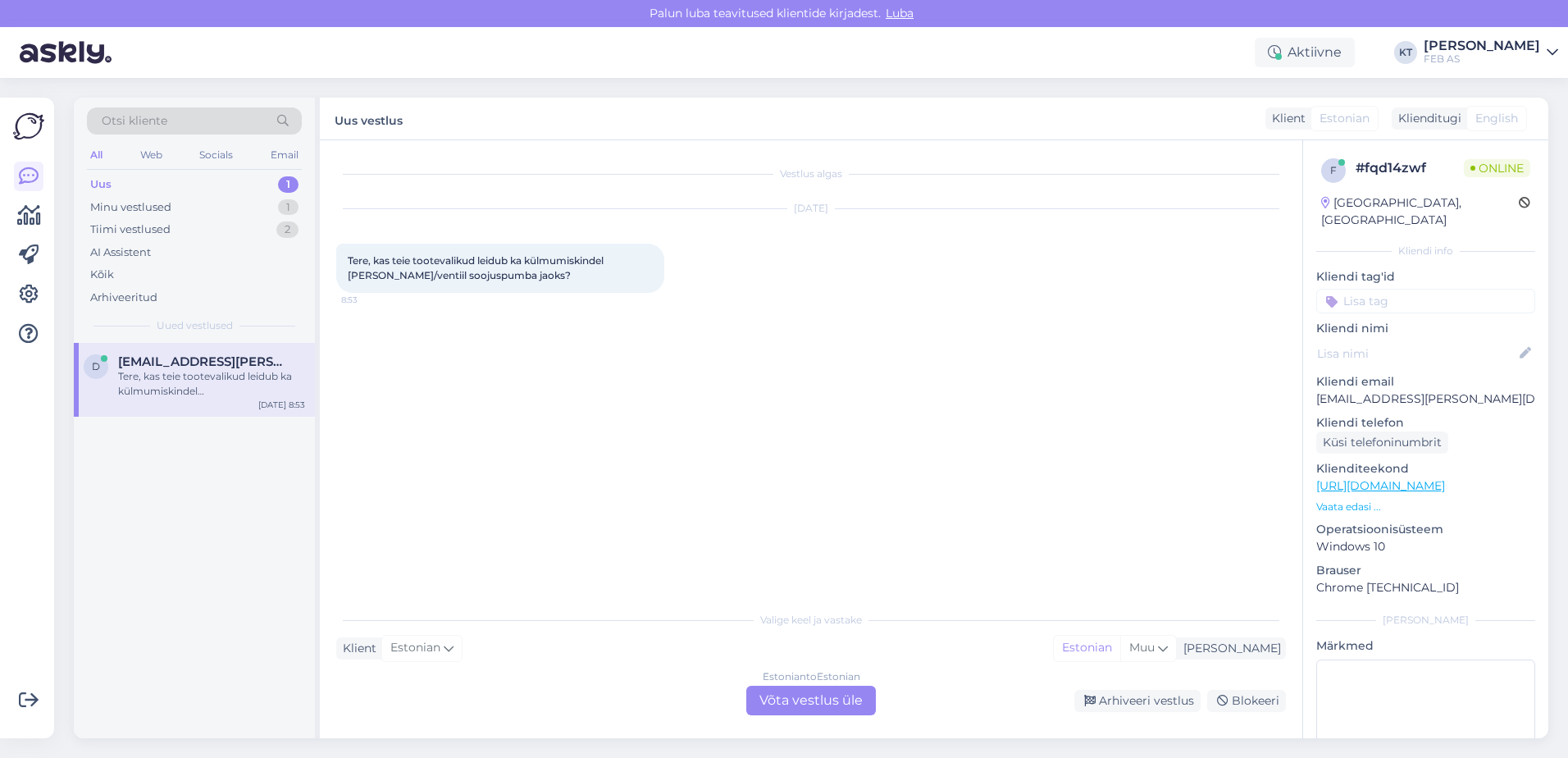
click at [780, 697] on div "Estonian to Estonian Võta vestlus üle" at bounding box center [811, 700] width 129 height 30
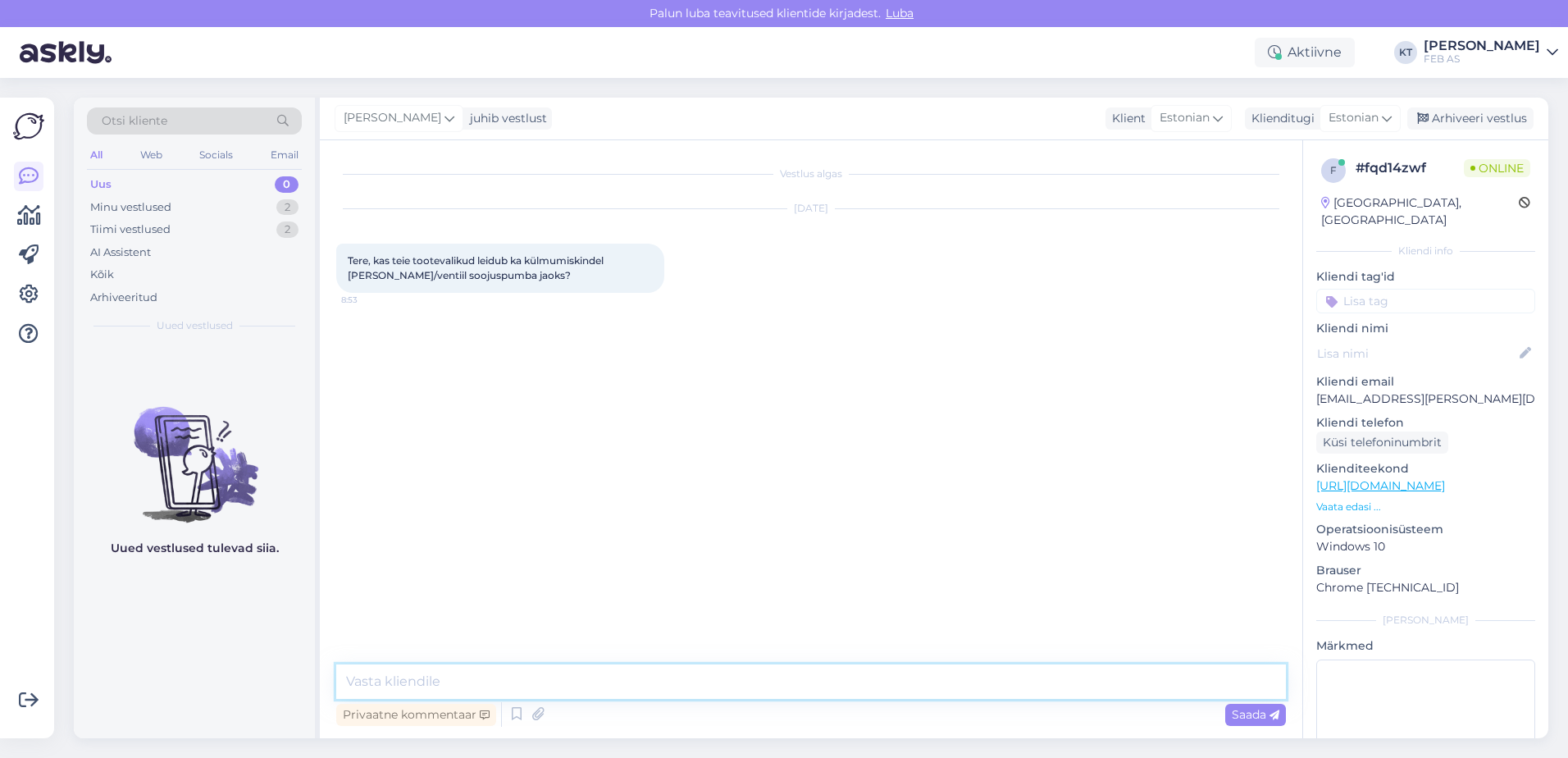
click at [674, 678] on textarea at bounding box center [812, 681] width 950 height 34
type textarea "Tere! Kohe uurin järgi."
click at [500, 268] on div "Tere, kas teie tootevalikud leidub ka külmumiskindel [PERSON_NAME]/ventiil sooj…" at bounding box center [500, 268] width 328 height 49
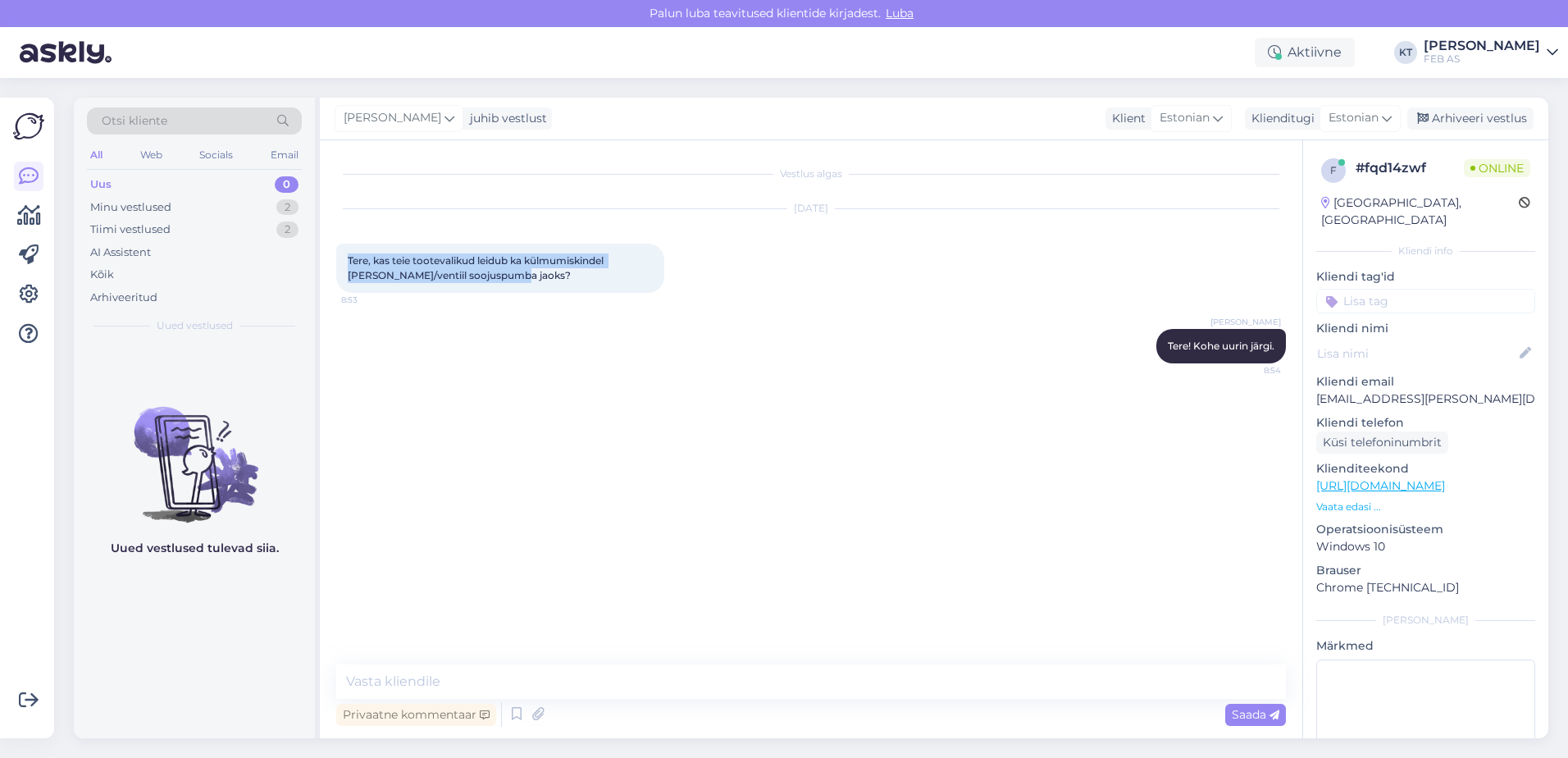
drag, startPoint x: 448, startPoint y: 274, endPoint x: 337, endPoint y: 252, distance: 113.2
click at [337, 252] on div "Tere, kas teie tootevalikud leidub ka külmumiskindel [PERSON_NAME]/ventiil sooj…" at bounding box center [500, 268] width 328 height 49
copy span "Tere, kas teie tootevalikud leidub ka külmumiskindel [PERSON_NAME]/ventiil sooj…"
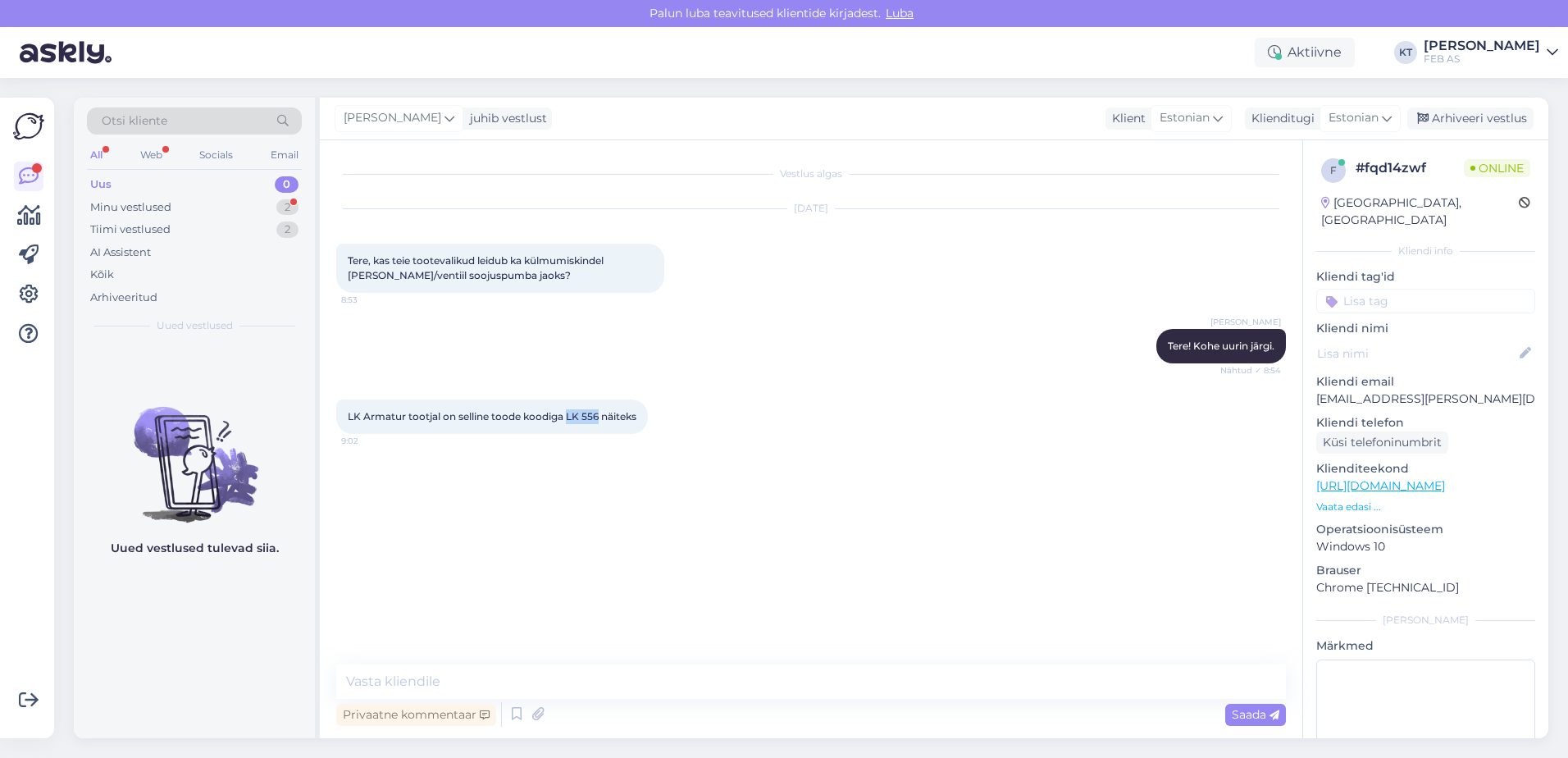
drag, startPoint x: 600, startPoint y: 415, endPoint x: 566, endPoint y: 417, distance: 34.1
click at [566, 417] on span "LK Armatur tootjal on selline toode koodiga LK 556 näiteks" at bounding box center [491, 416] width 289 height 13
copy span "LK 556"
click at [726, 656] on div "Vestlus algas [DATE] Tere, kas teie tootevalikud leidub ka külmumiskindel [PERS…" at bounding box center [812, 439] width 983 height 598
click at [595, 680] on textarea at bounding box center [812, 681] width 950 height 34
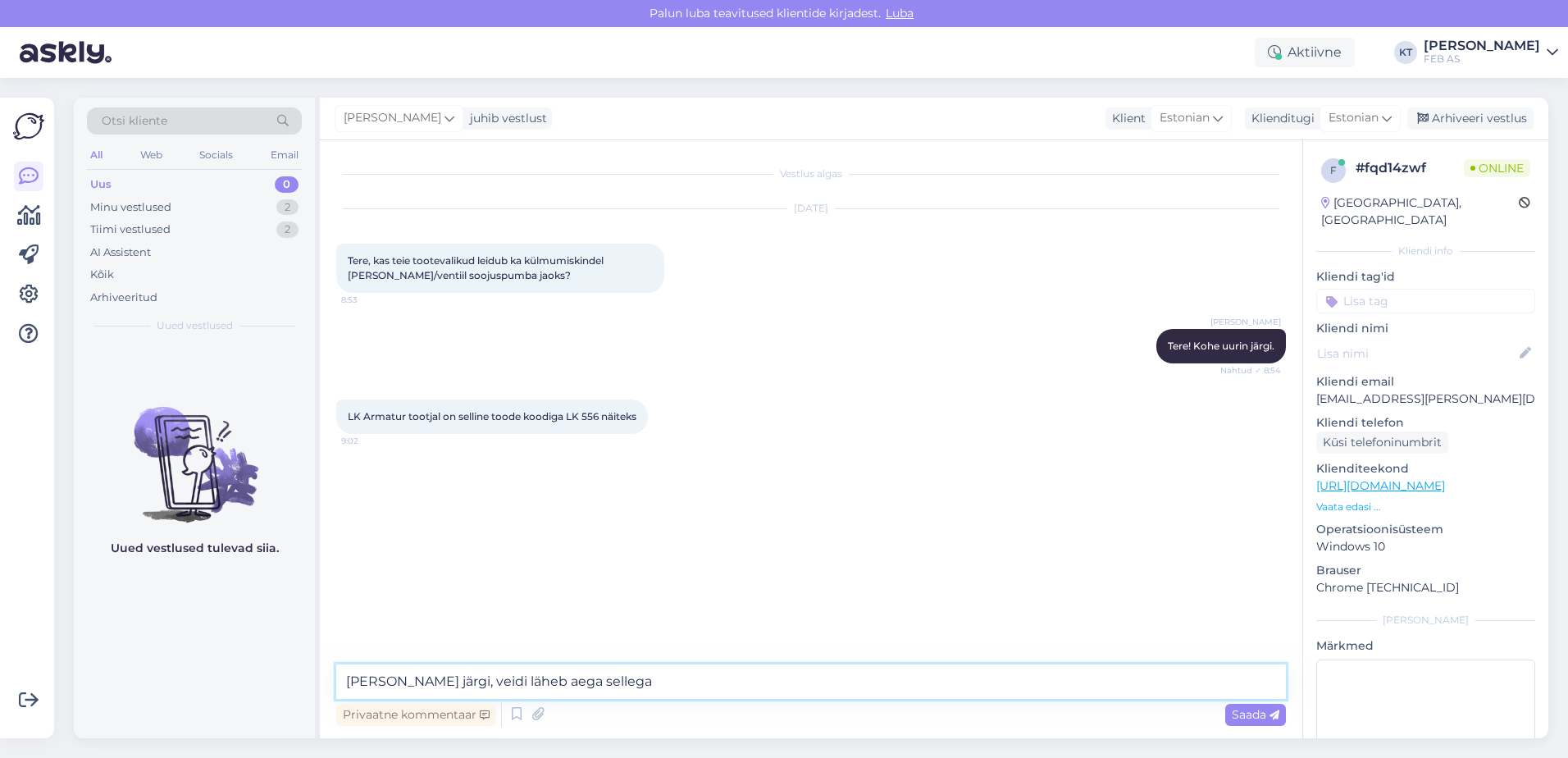
type textarea "[PERSON_NAME] järgi, veidi läheb aega sellega."
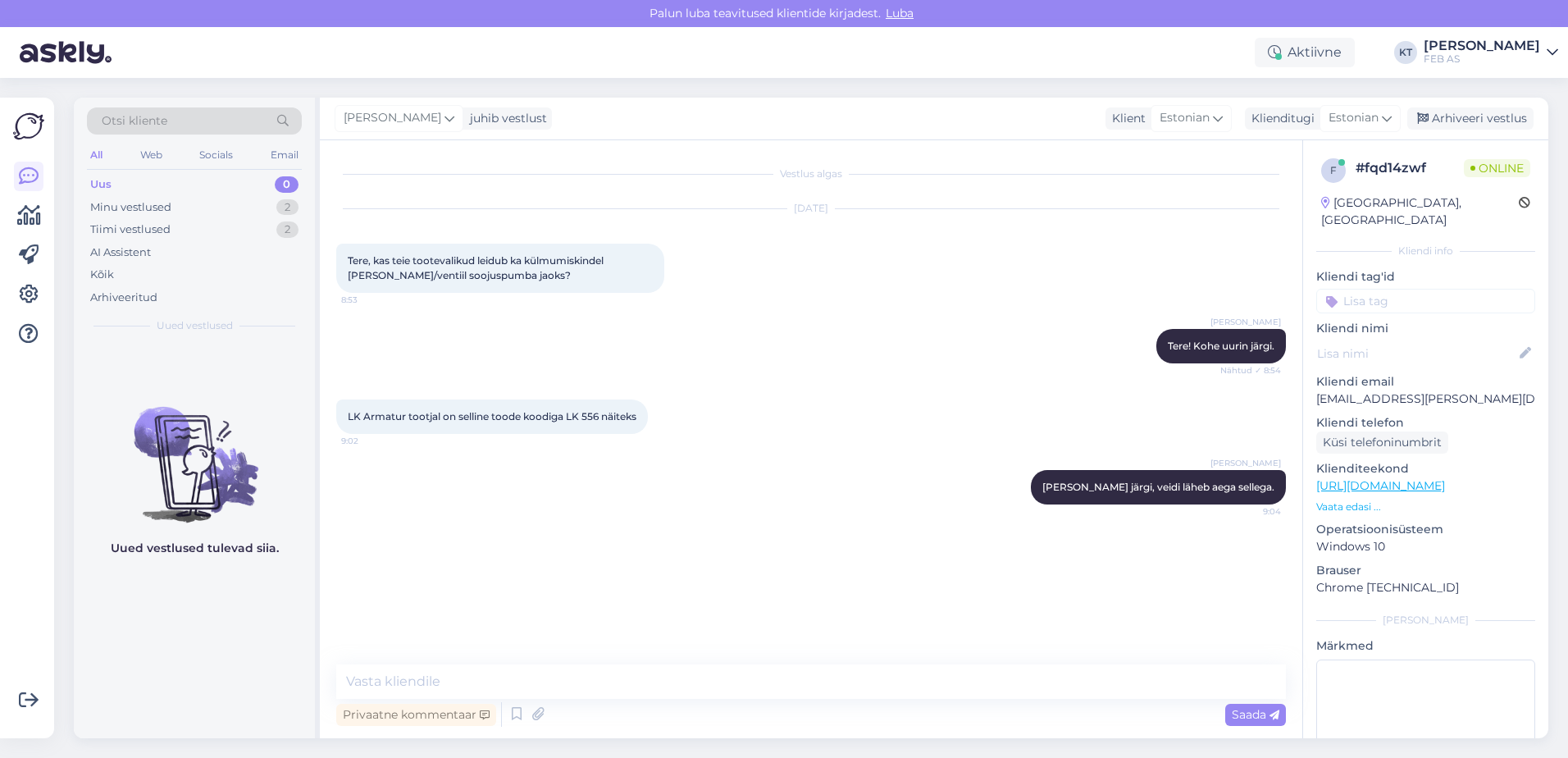
click at [618, 544] on div "Vestlus algas [DATE] Tere, kas teie tootevalikud leidub ka külmumiskindel [PERS…" at bounding box center [819, 403] width 965 height 493
click at [676, 687] on textarea at bounding box center [812, 681] width 950 height 34
click at [771, 672] on textarea at bounding box center [812, 681] width 950 height 34
click at [713, 689] on textarea at bounding box center [812, 681] width 950 height 34
type textarea "K"
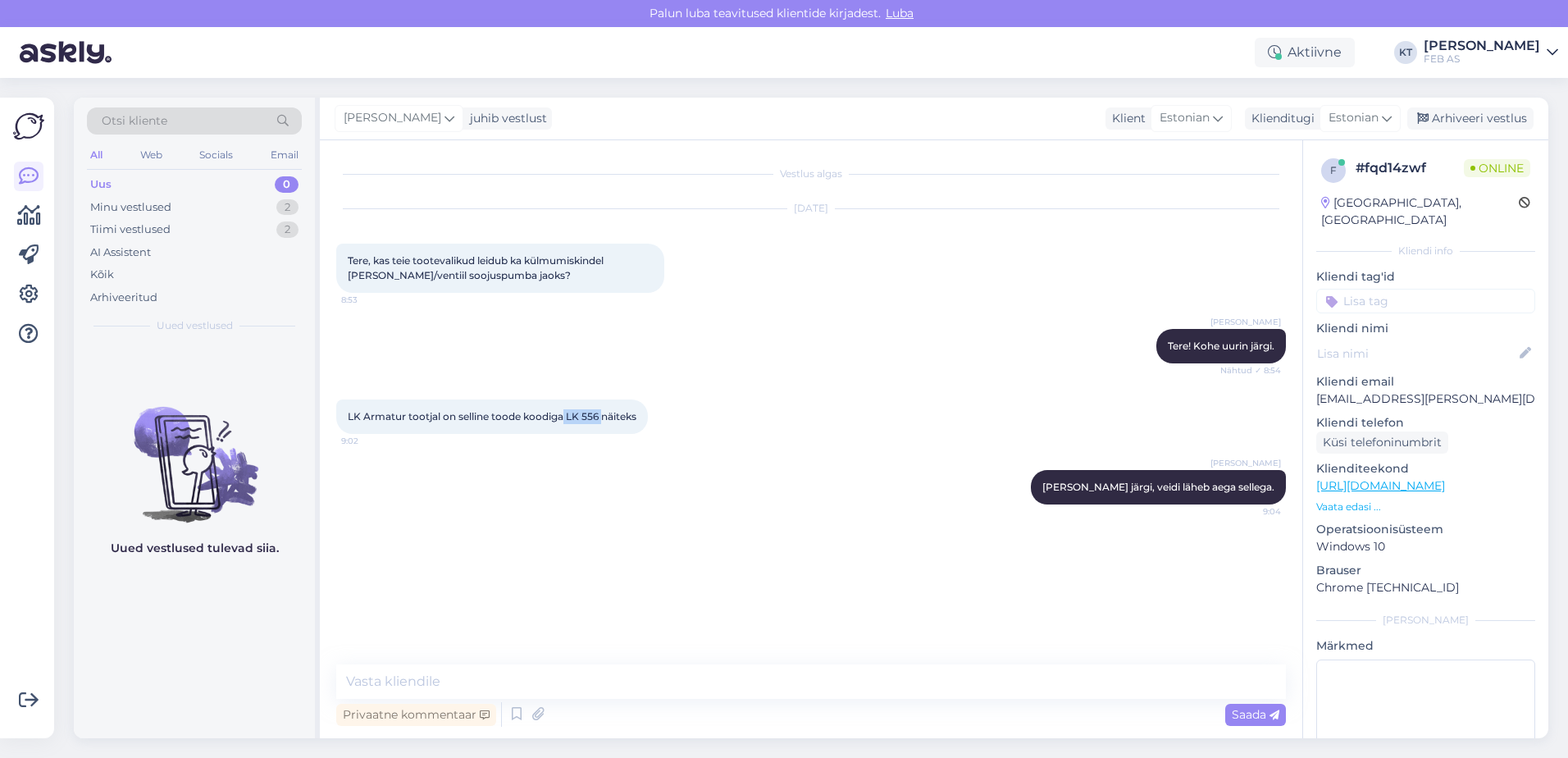
drag, startPoint x: 604, startPoint y: 417, endPoint x: 565, endPoint y: 421, distance: 39.2
click at [565, 421] on span "LK Armatur tootjal on selline toode koodiga LK 556 näiteks" at bounding box center [491, 416] width 289 height 13
click at [636, 689] on textarea at bounding box center [812, 681] width 950 height 34
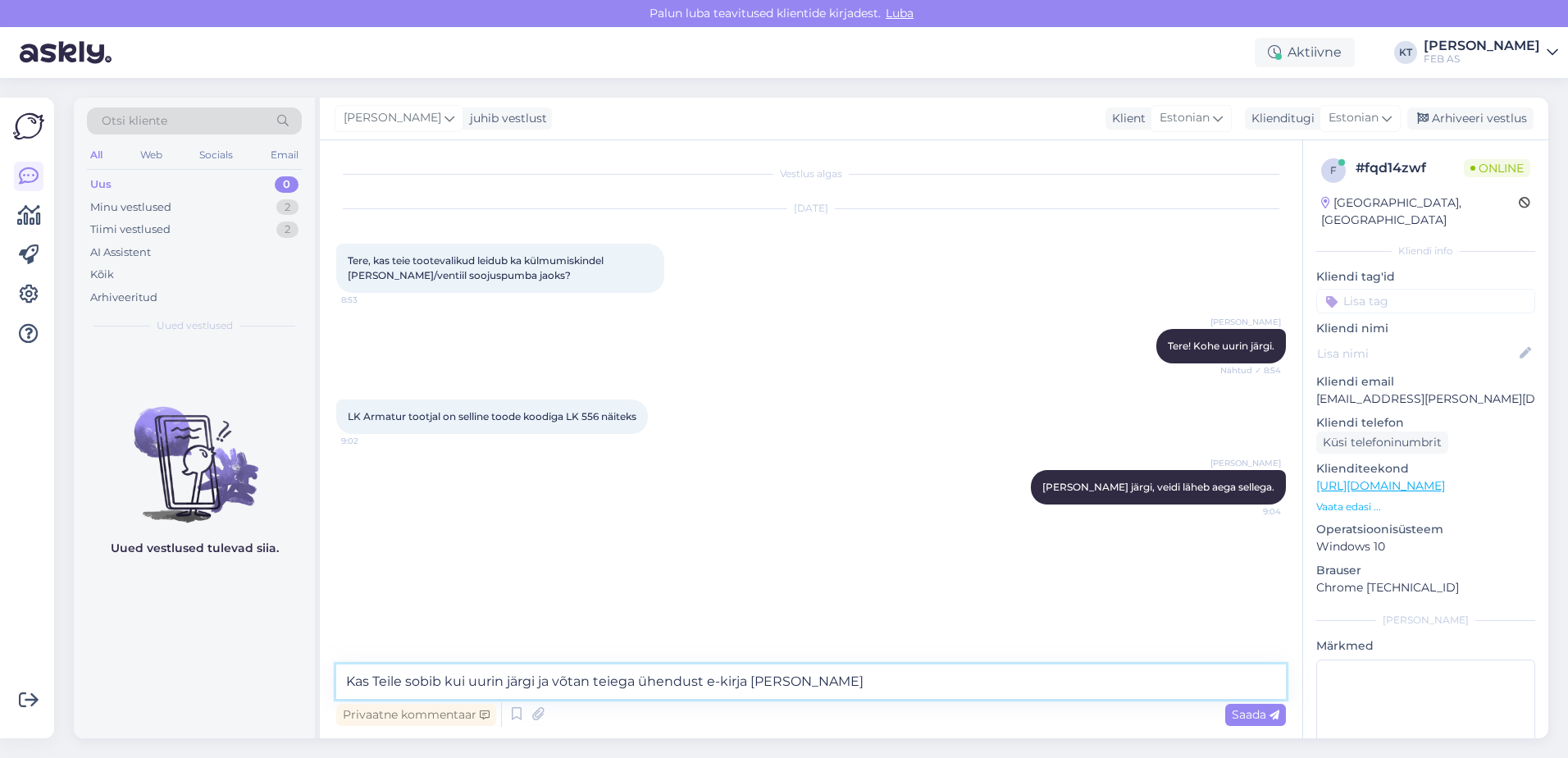
type textarea "Kas Teile sobib kui uurin järgi ja võtan teiega ühendust e-kirja [PERSON_NAME]?"
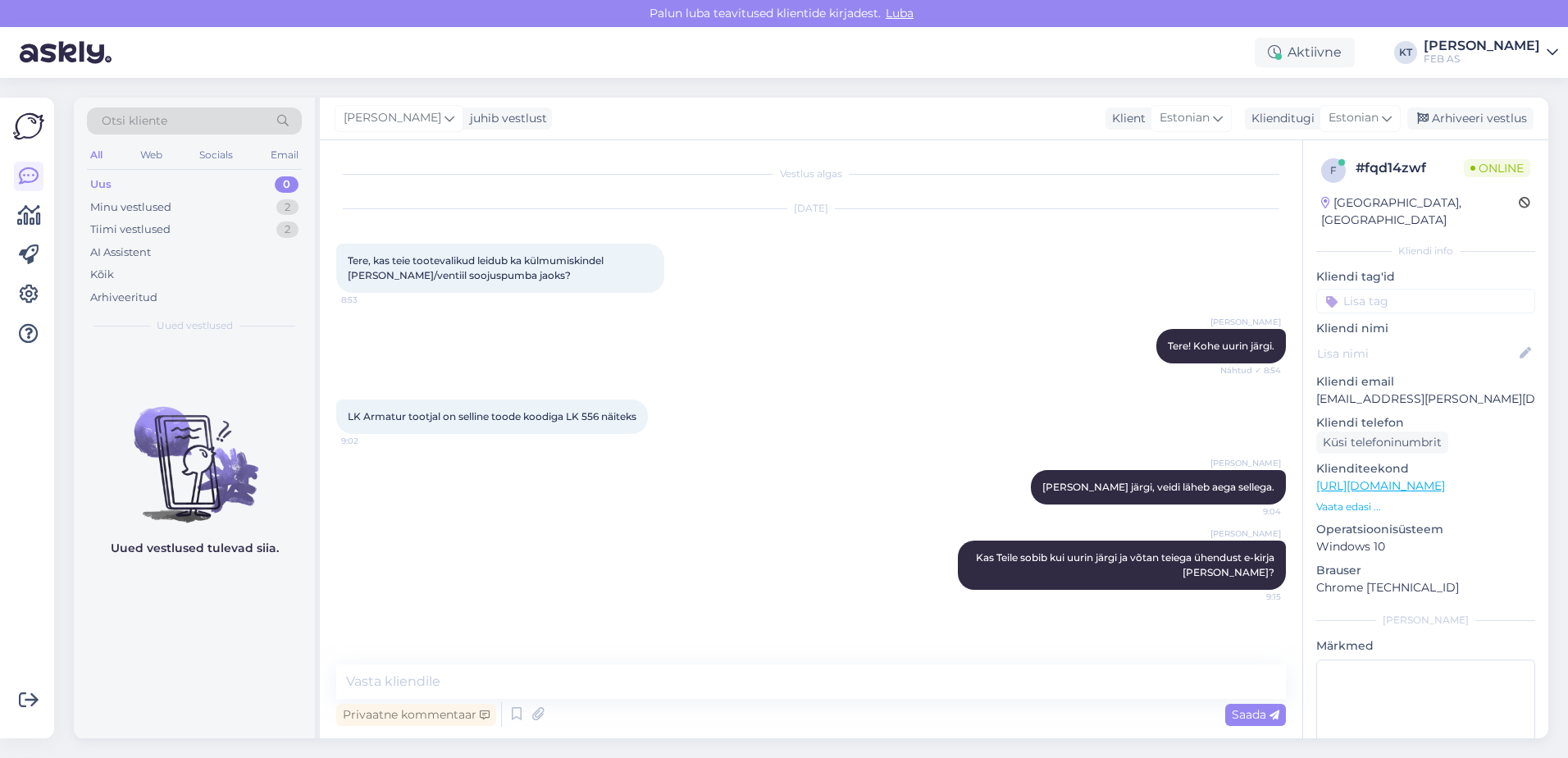
click at [827, 501] on div "[PERSON_NAME] järgi, veidi läheb aega sellega. 9:04" at bounding box center [812, 488] width 950 height 71
click at [786, 505] on div "[PERSON_NAME] järgi, veidi läheb aega sellega. 9:04" at bounding box center [812, 488] width 950 height 71
click at [841, 671] on textarea at bounding box center [812, 681] width 950 height 34
type textarea "Kas saaksite ka igaks juhuks kirjutada telefoninumbri?"
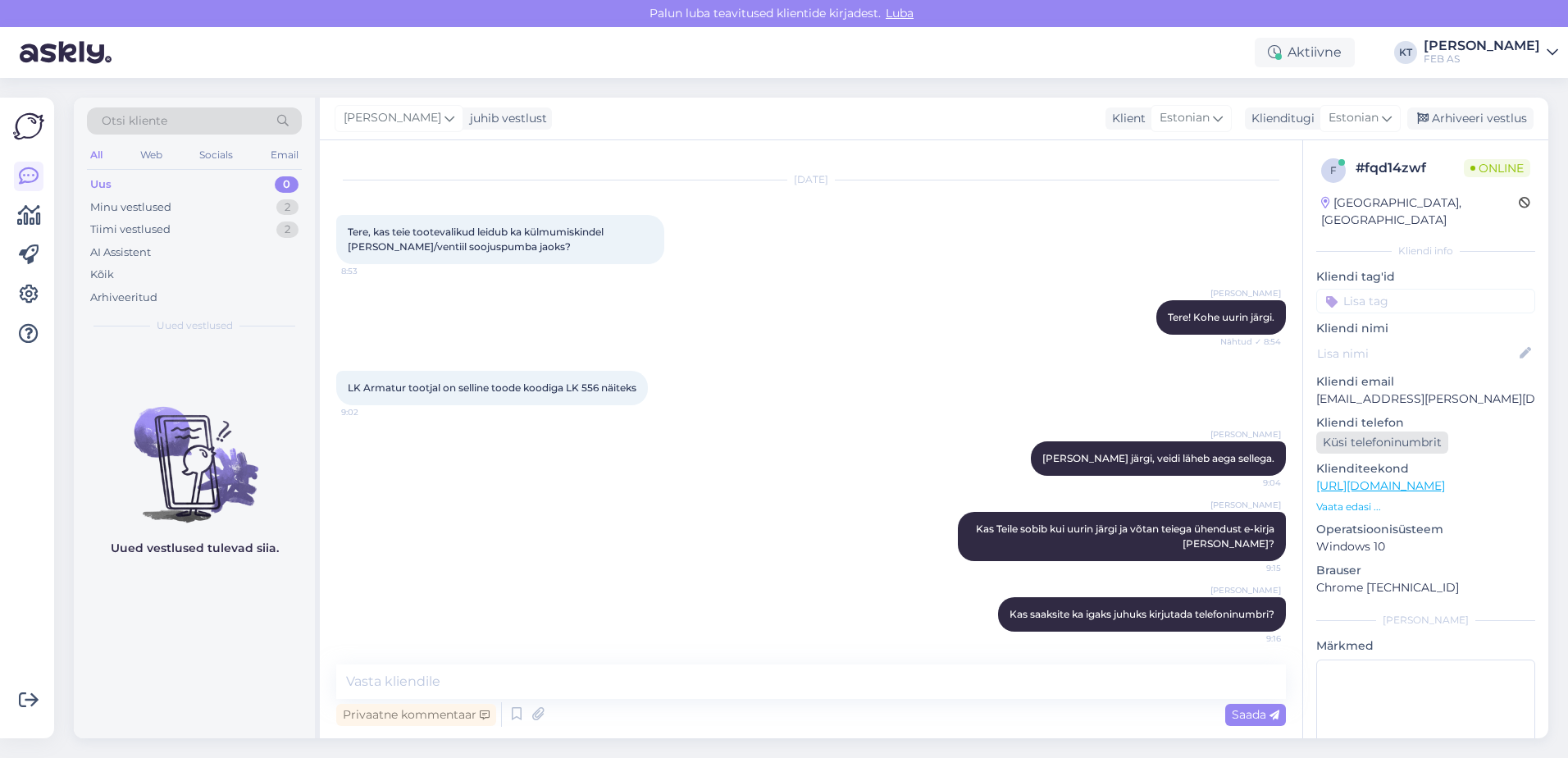
click at [1374, 432] on div "Küsi telefoninumbrit" at bounding box center [1383, 442] width 132 height 22
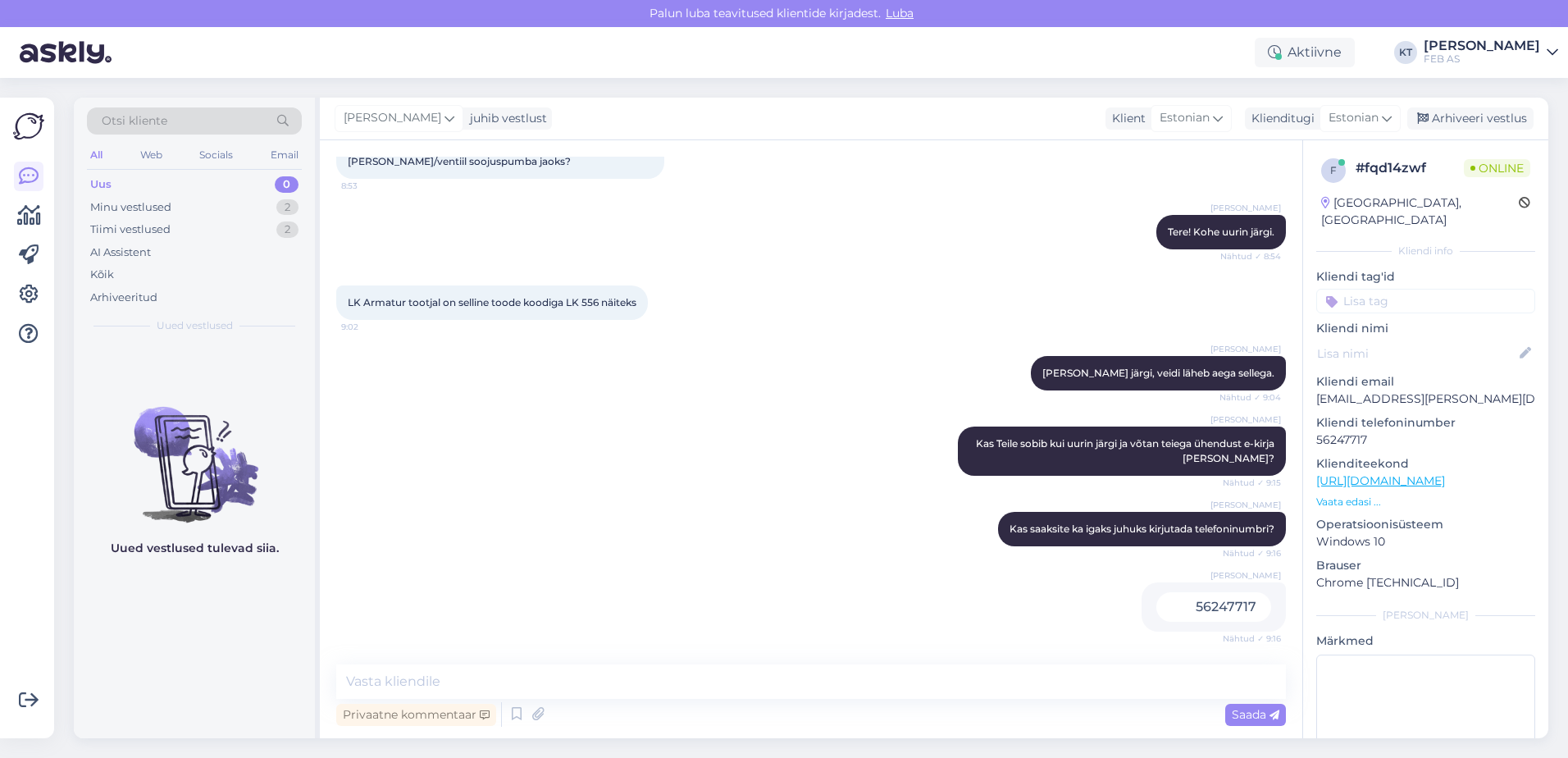
scroll to position [185, 0]
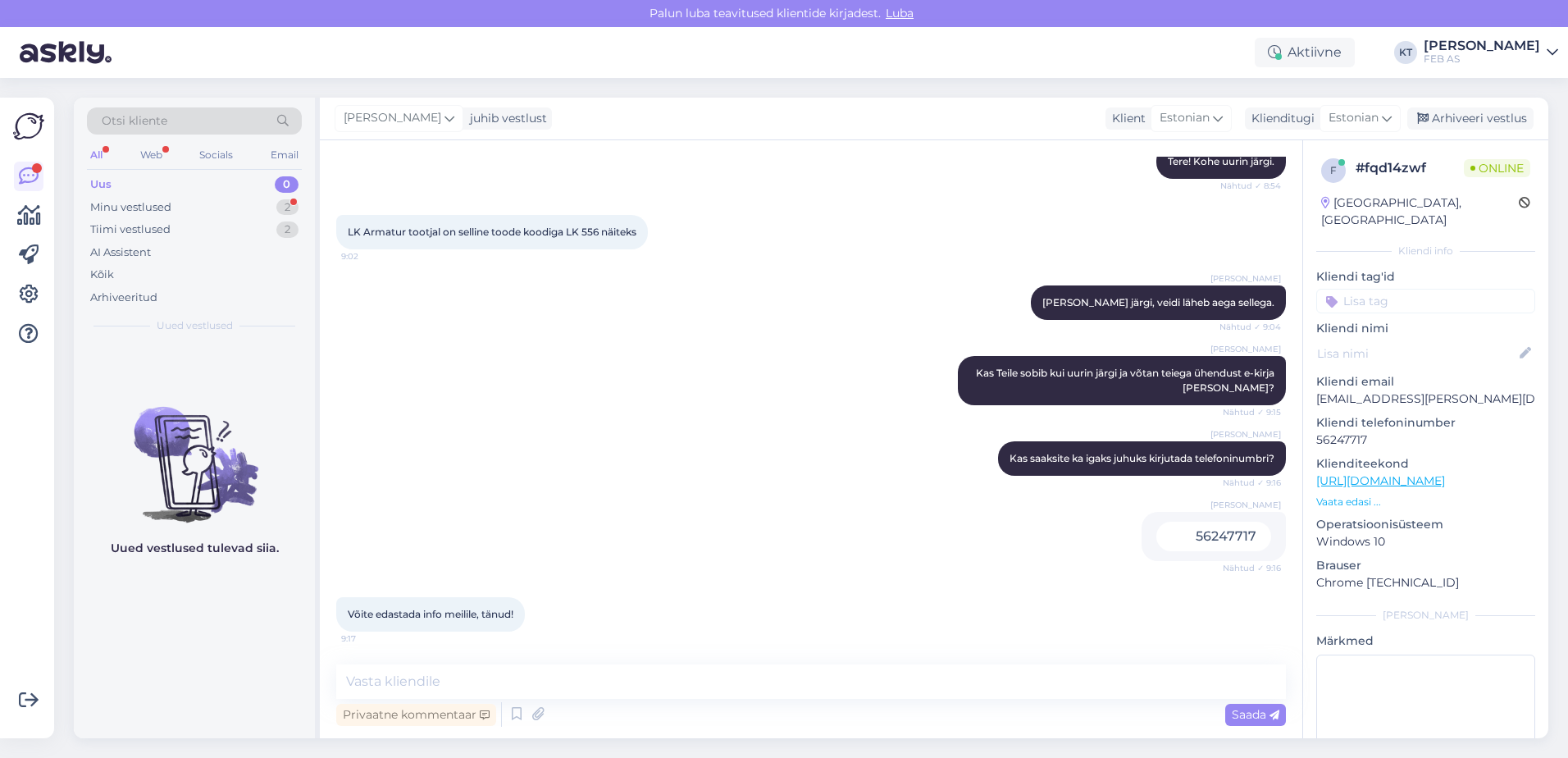
click at [501, 659] on div "Vestlus algas [DATE] Tere, kas teie tootevalikud leidub ka külmumiskindel [PERS…" at bounding box center [812, 439] width 983 height 598
click at [498, 677] on textarea at bounding box center [812, 681] width 950 height 34
type textarea "A"
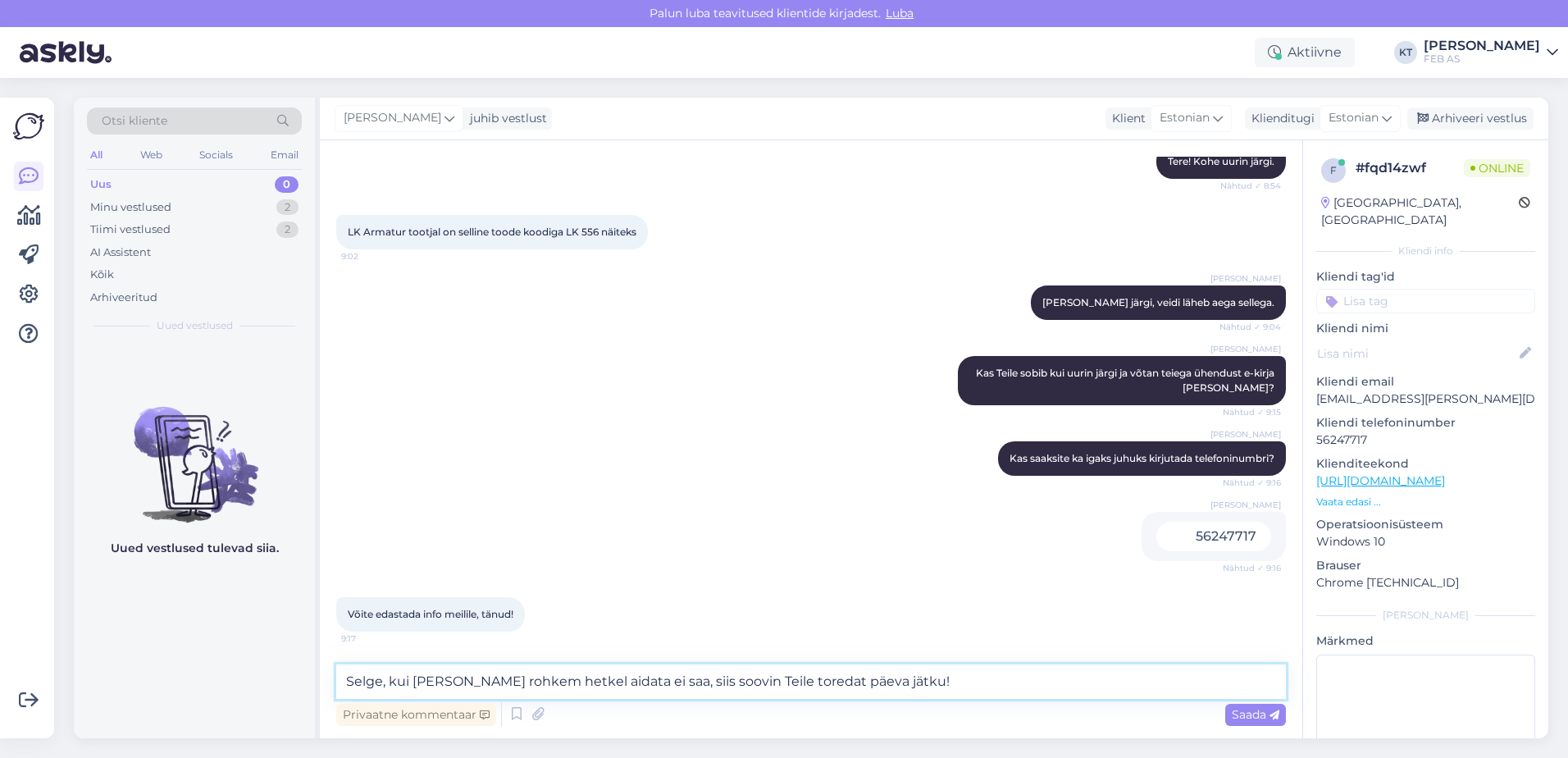
drag, startPoint x: 387, startPoint y: 682, endPoint x: 265, endPoint y: 706, distance: 124.3
click at [308, 685] on div "Otsi kliente All Web Socials Email Uus 0 Minu vestlused 2 Tiimi vestlused 2 AI …" at bounding box center [812, 418] width 1475 height 640
click at [423, 679] on textarea "Teeme nii. kui [PERSON_NAME] rohkem hetkel aidata ei saa, siis soovin Teile tor…" at bounding box center [812, 681] width 950 height 34
type textarea "Teeme nii. Kui [PERSON_NAME] rohkem hetkel aidata ei saa, siis soovin Teile tor…"
